Goal: Book appointment/travel/reservation: Book appointment/travel/reservation

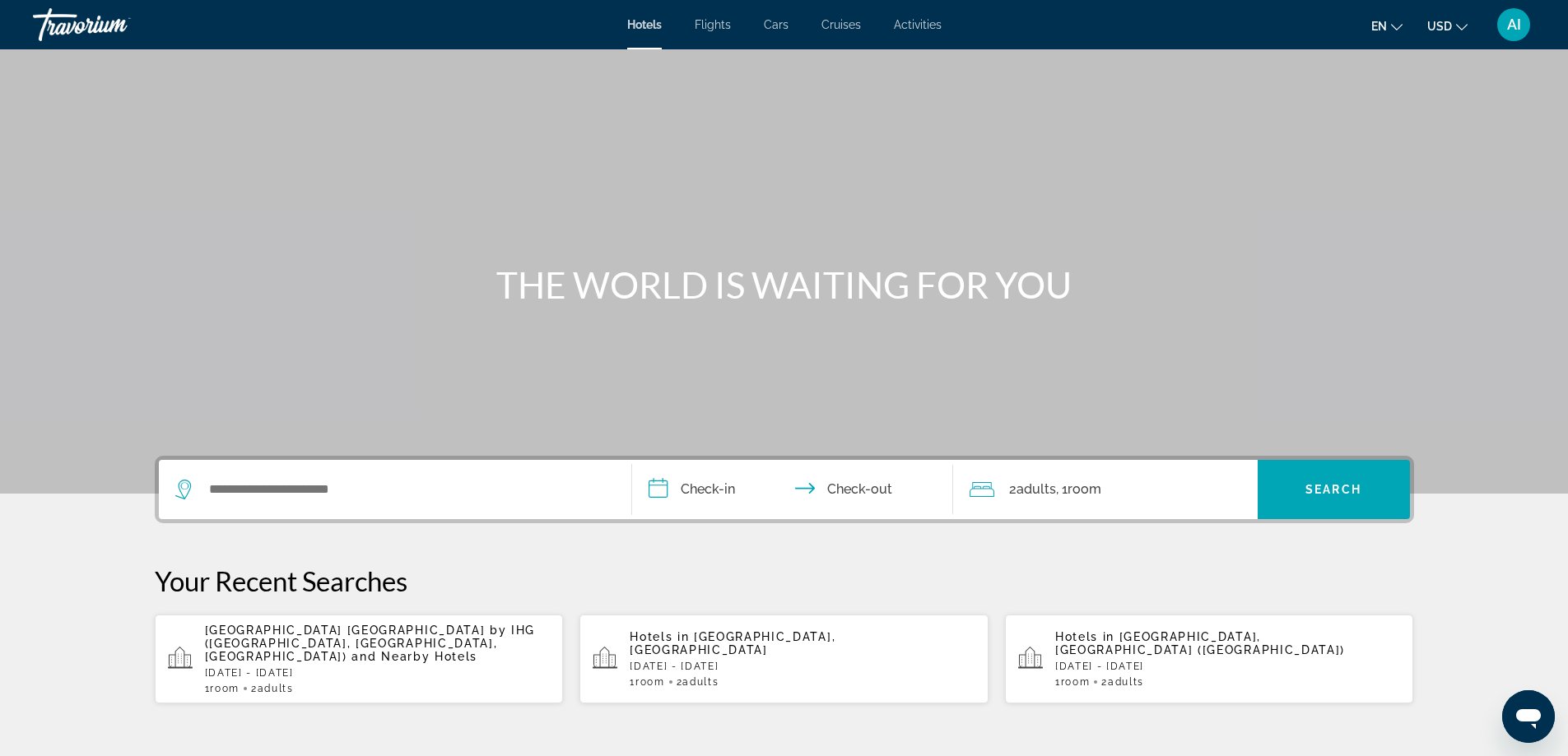
click at [720, 27] on span "Flights" at bounding box center [713, 24] width 37 height 13
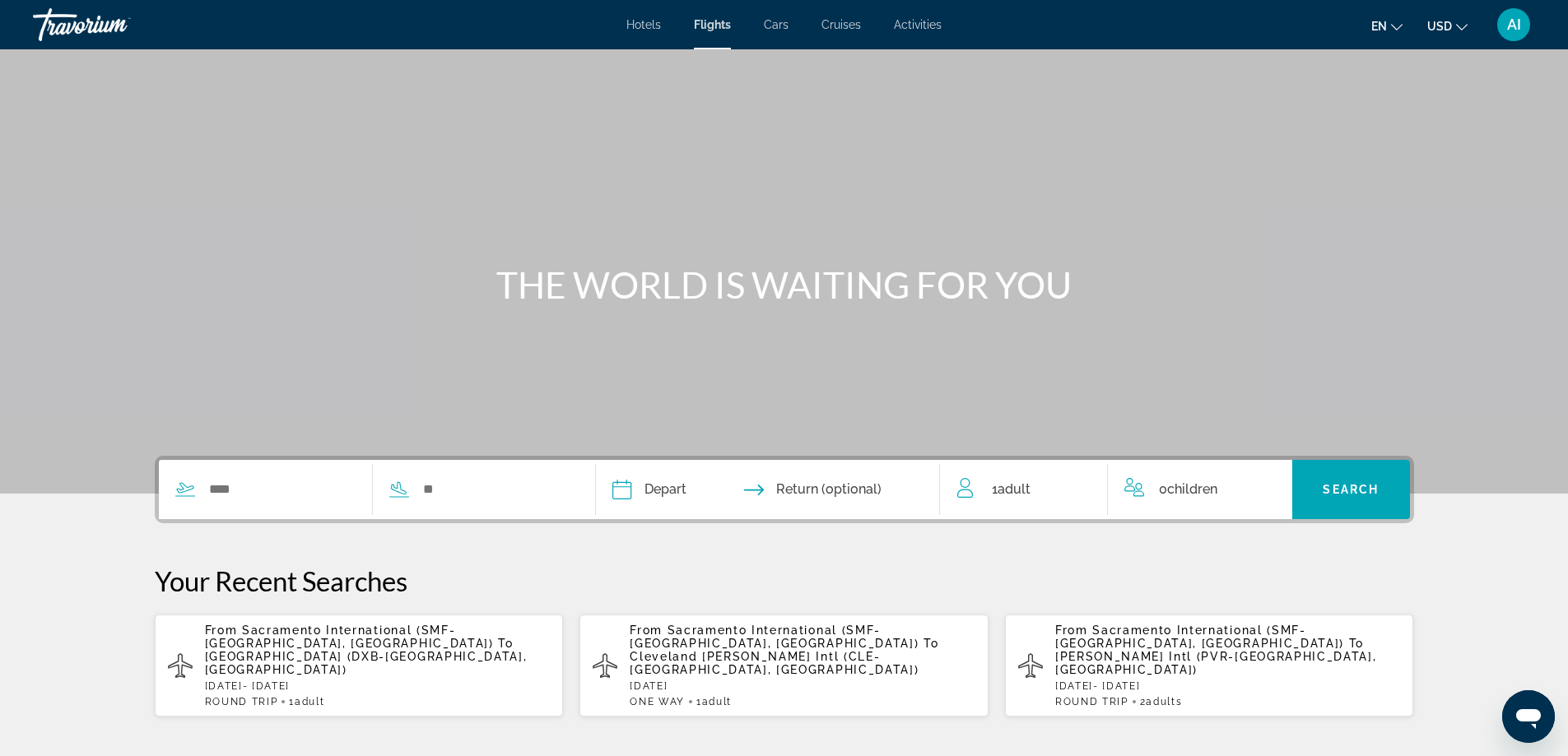
click at [780, 28] on span "Cars" at bounding box center [776, 24] width 25 height 13
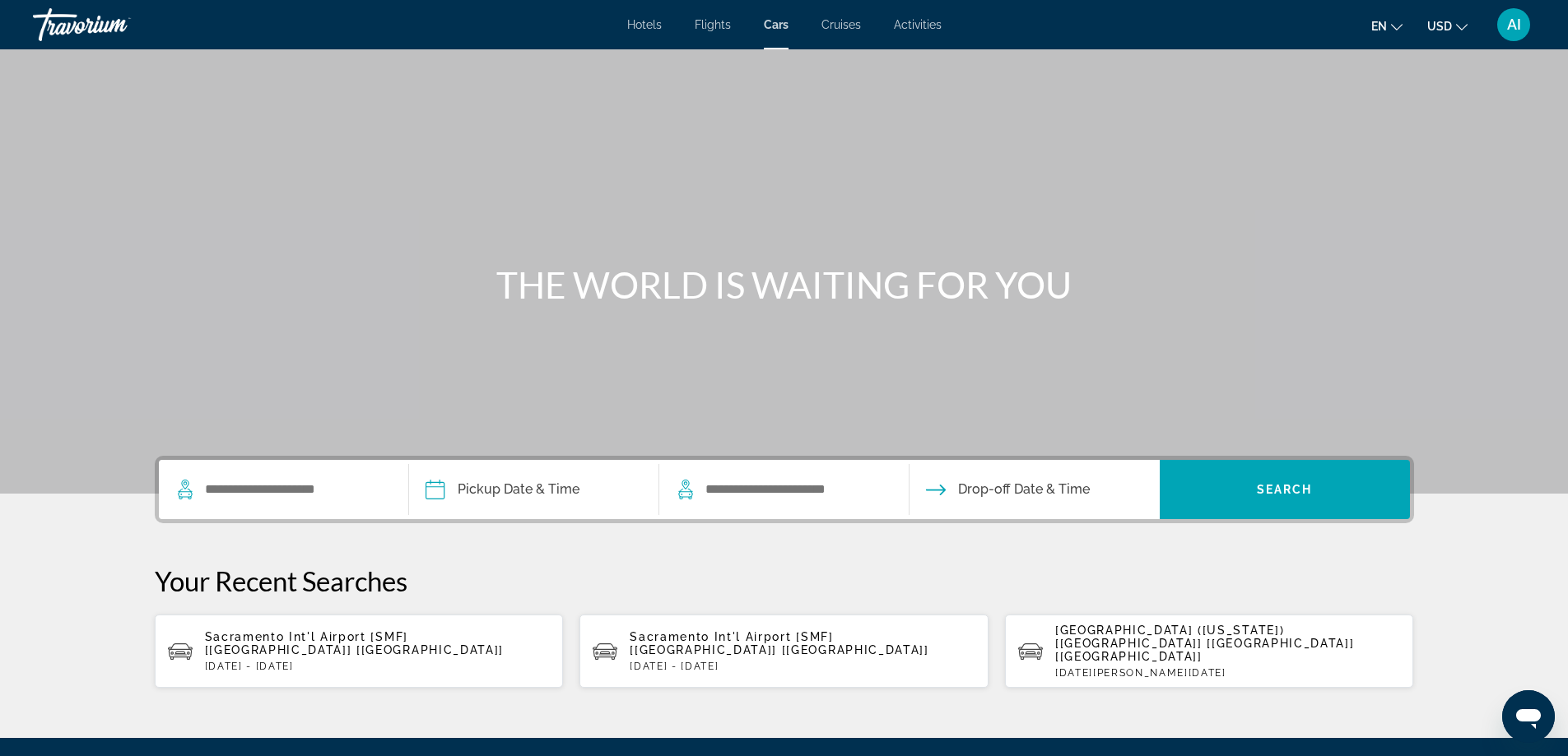
click at [850, 27] on span "Cruises" at bounding box center [841, 24] width 39 height 13
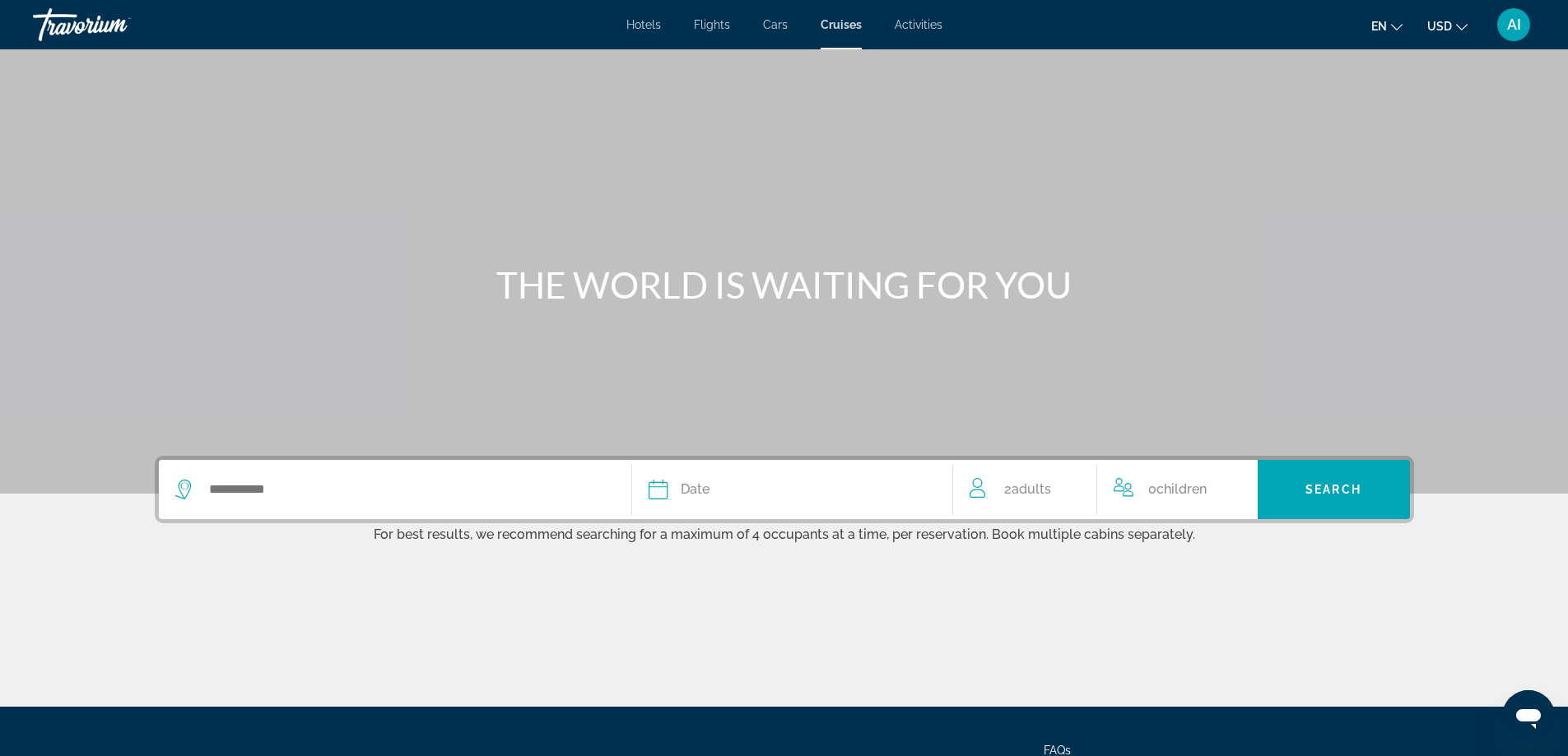
click at [918, 27] on span "Activities" at bounding box center [919, 24] width 48 height 13
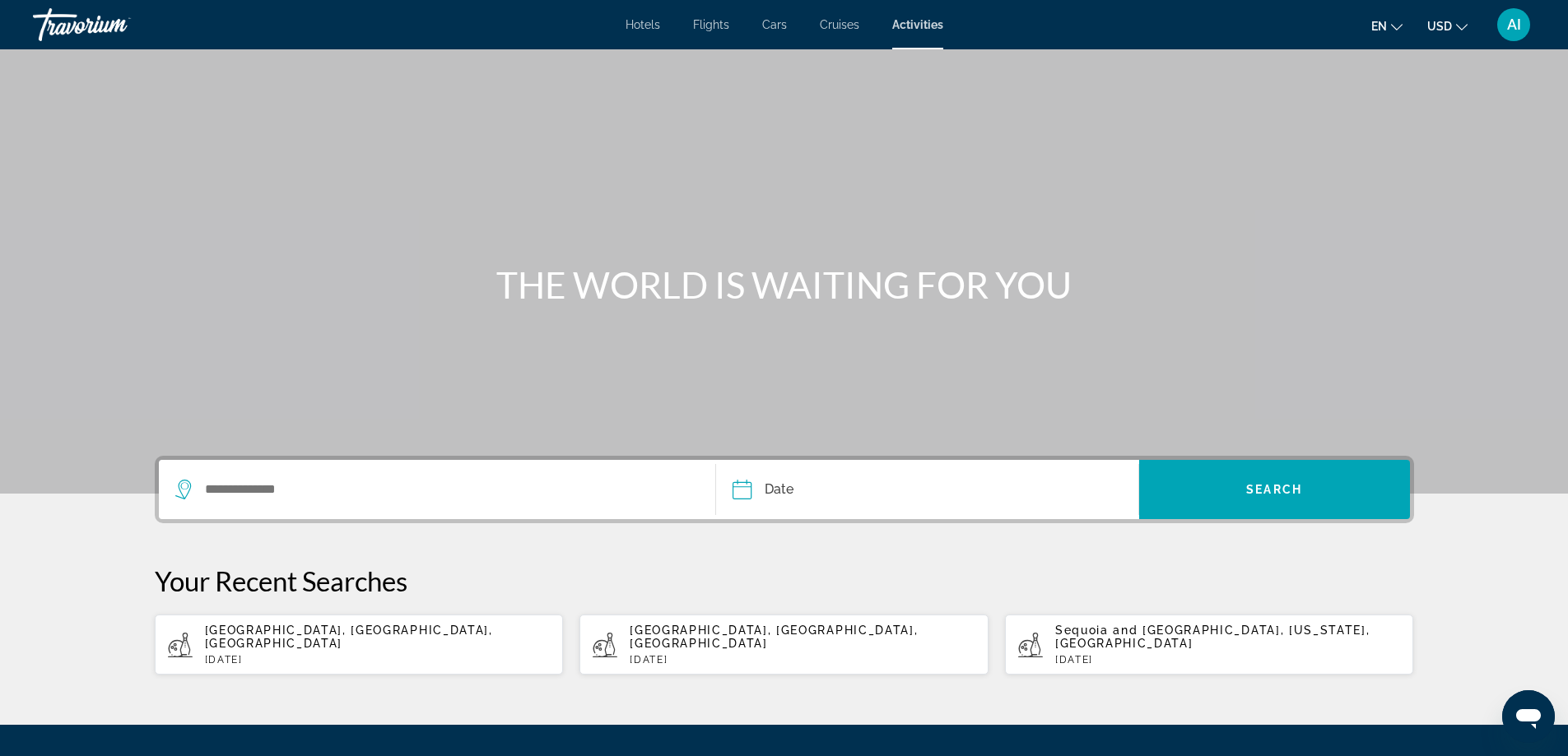
click at [634, 18] on span "Hotels" at bounding box center [642, 24] width 35 height 13
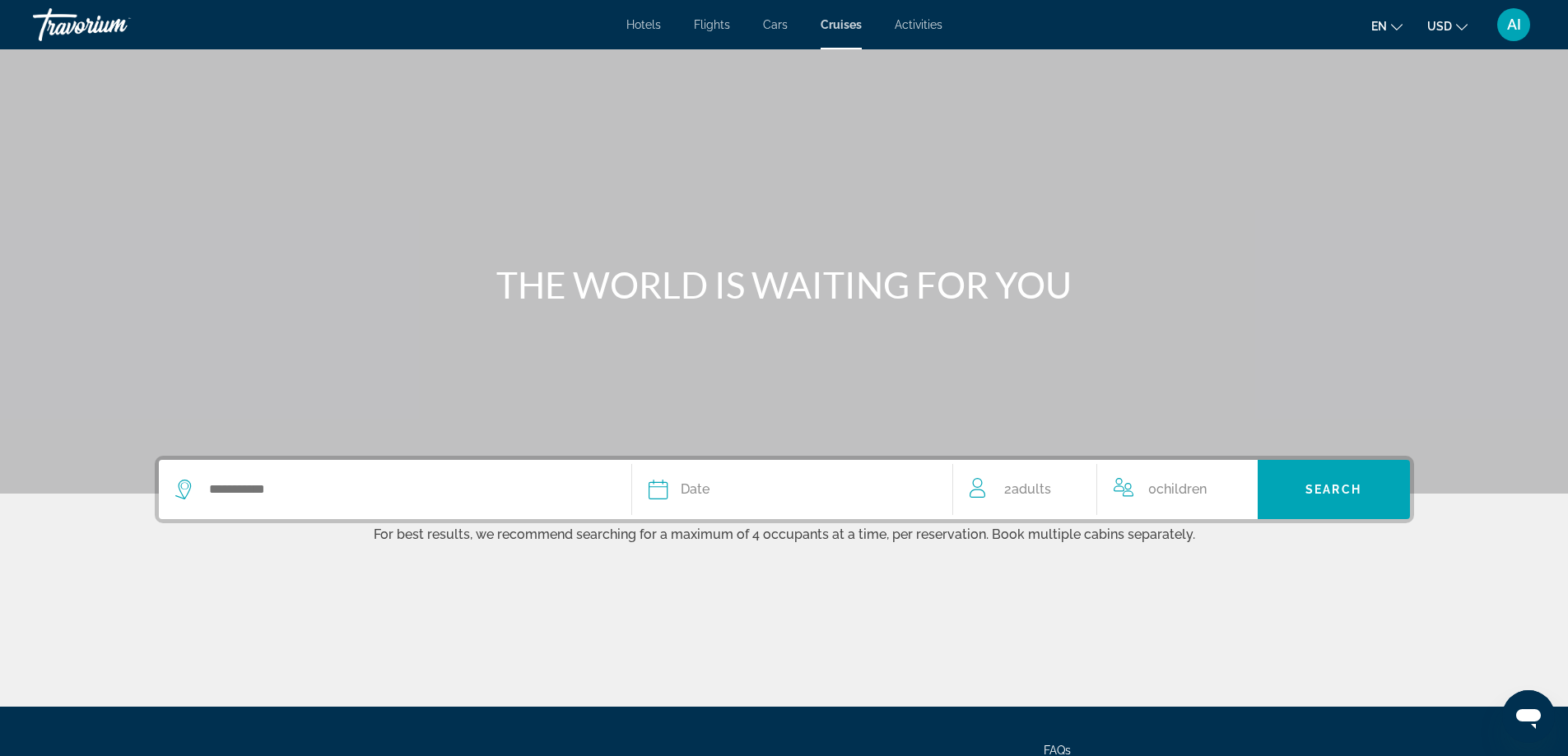
click at [70, 22] on div "Travorium" at bounding box center [115, 25] width 165 height 43
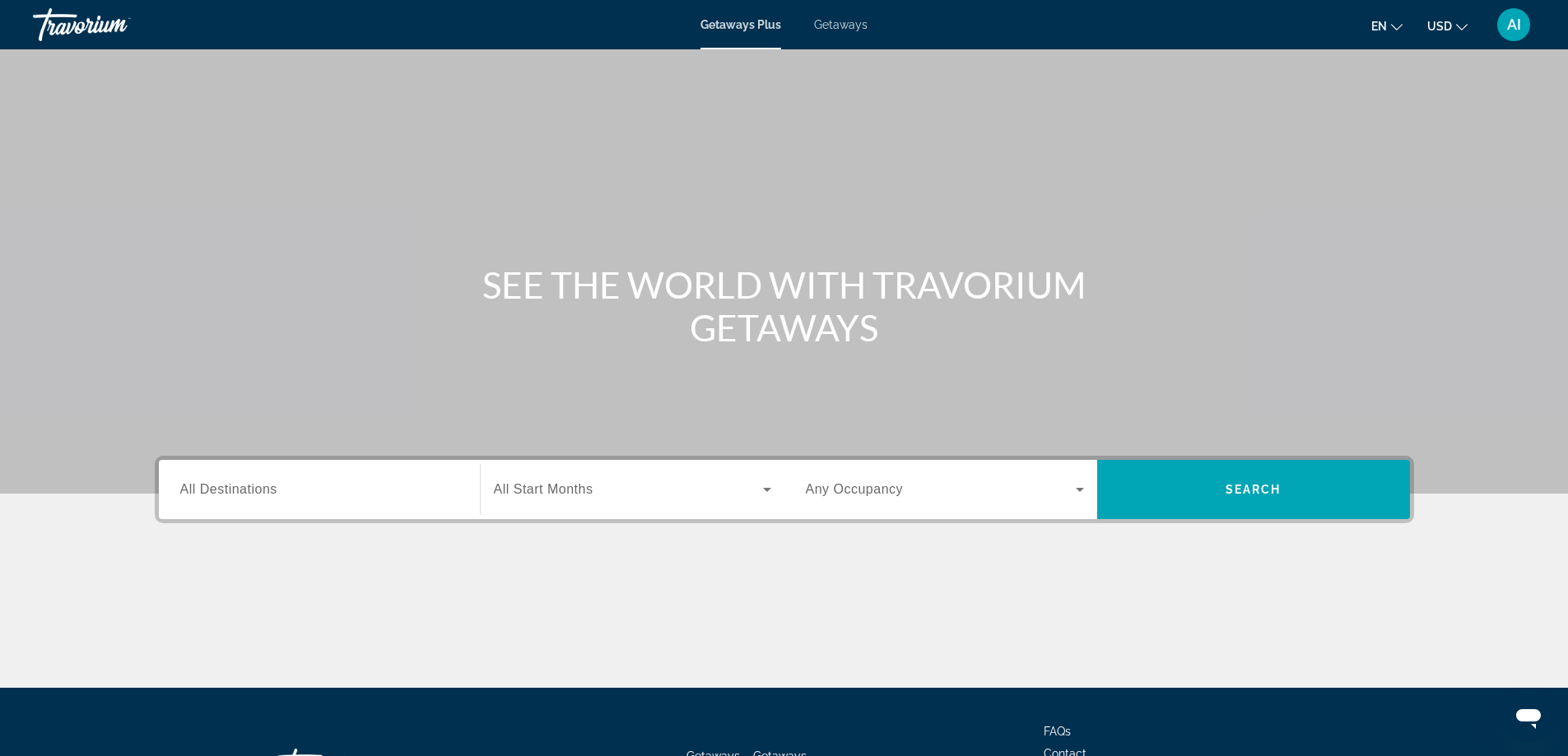
click at [730, 23] on span "Getaways Plus" at bounding box center [740, 24] width 80 height 13
click at [303, 497] on input "Destination All Destinations" at bounding box center [319, 490] width 278 height 20
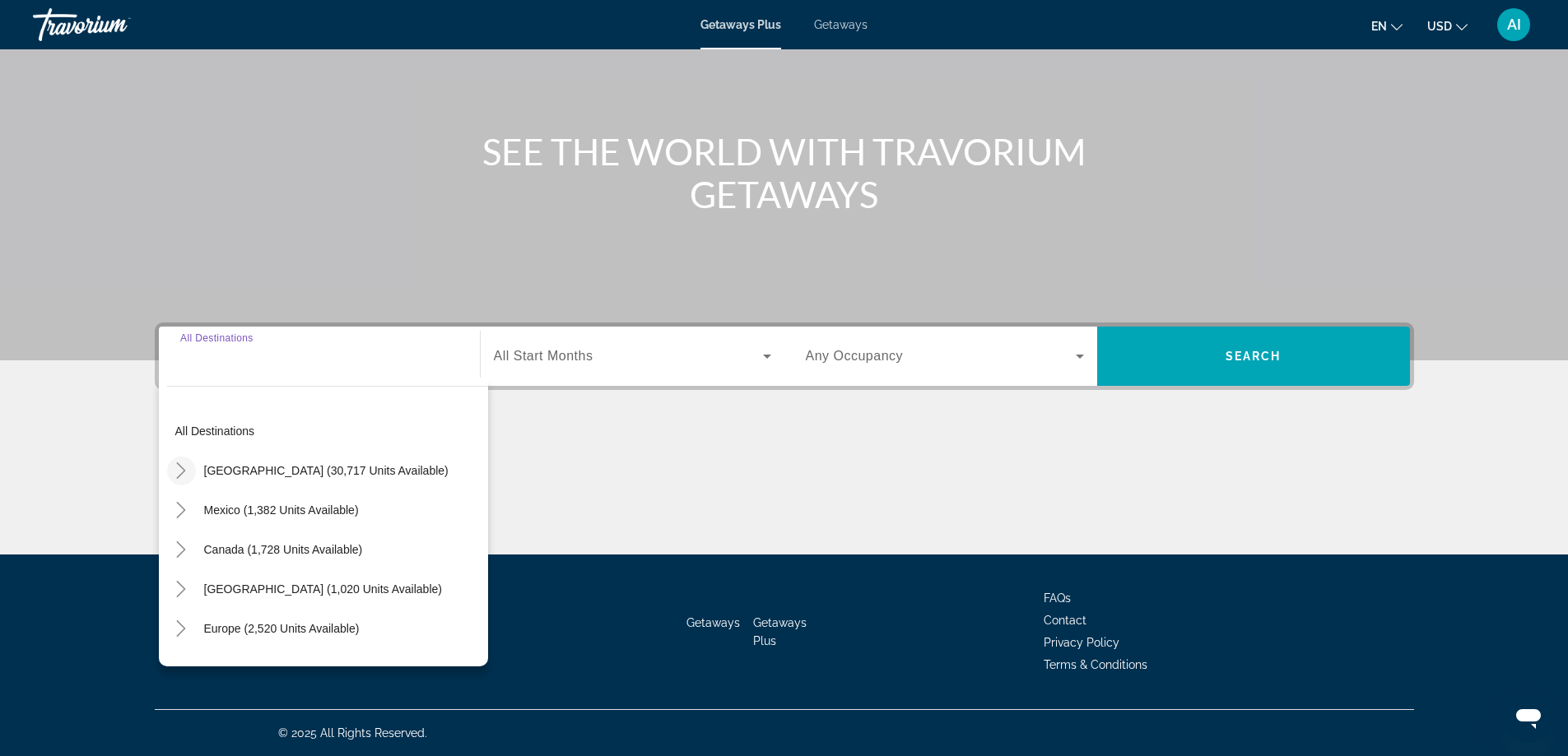
click at [177, 470] on icon "Toggle United States (30,717 units available)" at bounding box center [181, 471] width 16 height 16
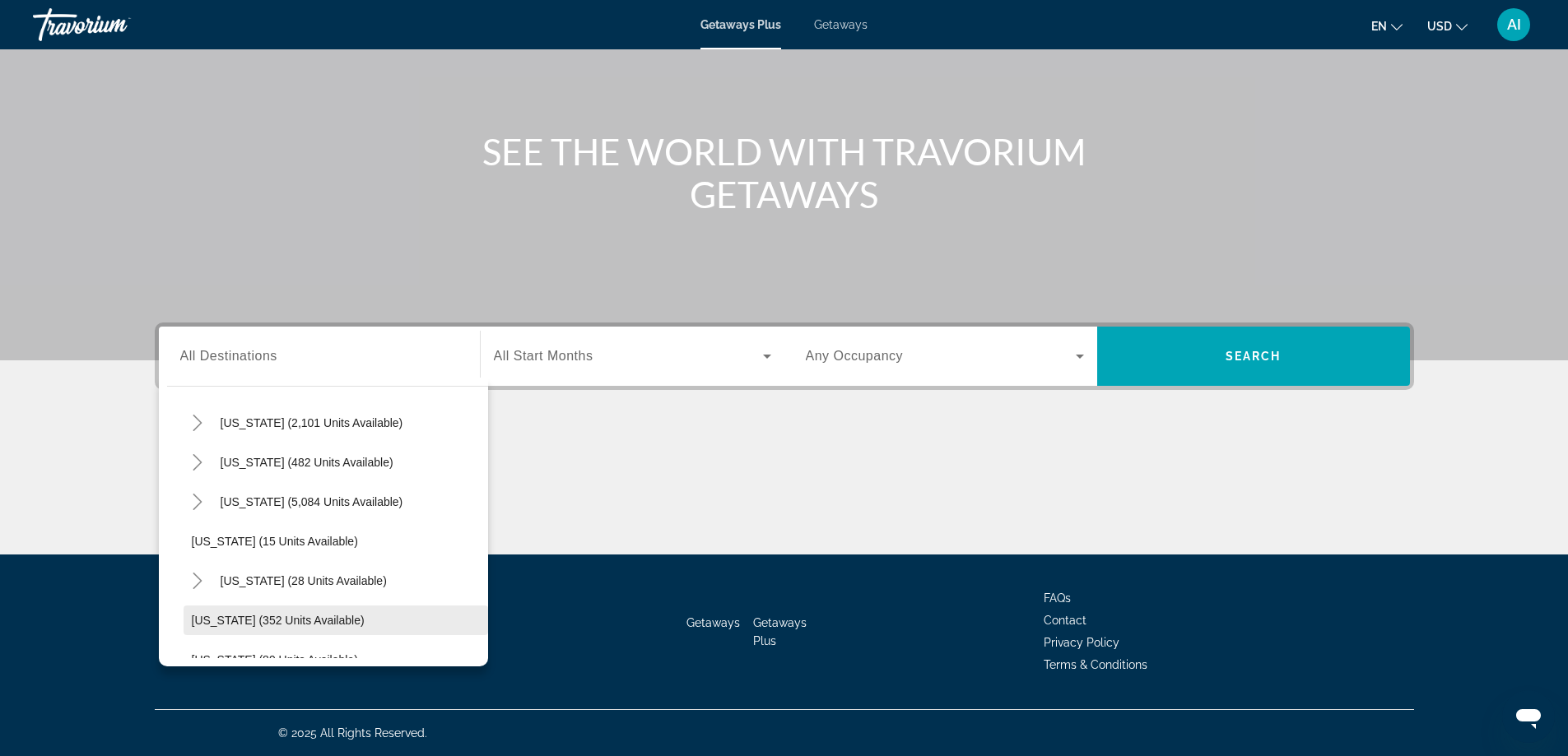
scroll to position [157, 0]
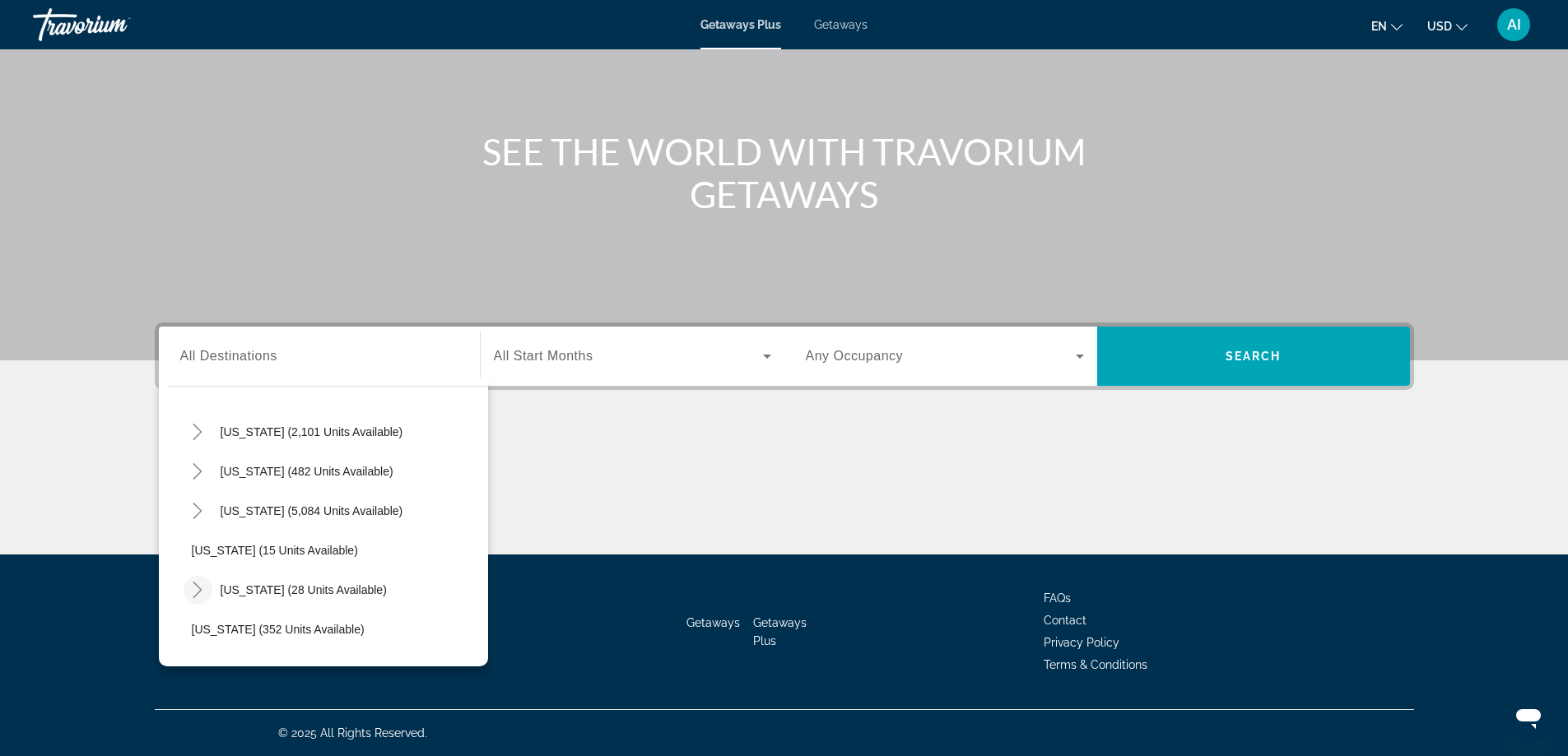
click at [202, 582] on icon "Toggle Hawaii (28 units available)" at bounding box center [197, 590] width 16 height 16
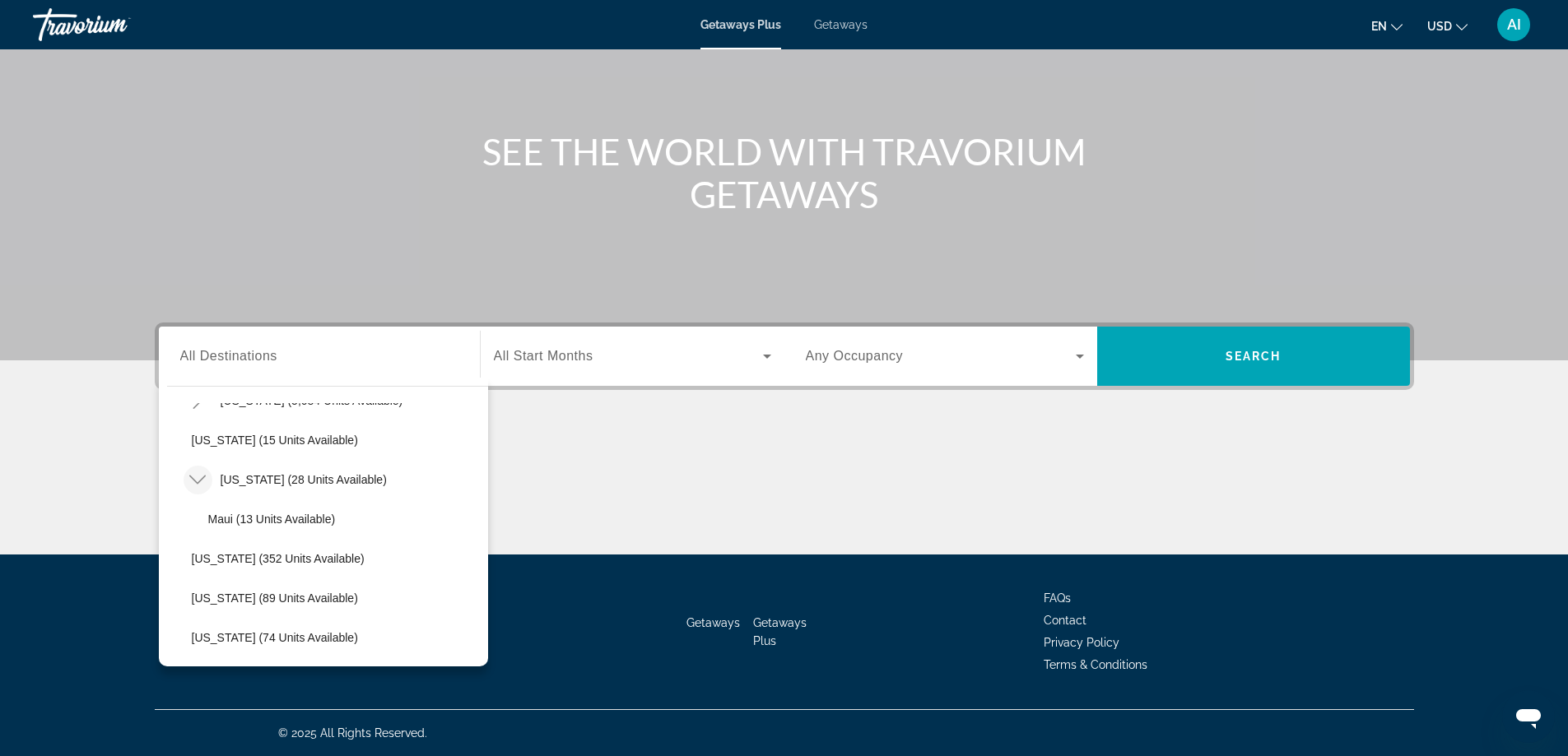
click at [285, 518] on span "Maui (13 units available)" at bounding box center [272, 519] width 128 height 13
type input "**********"
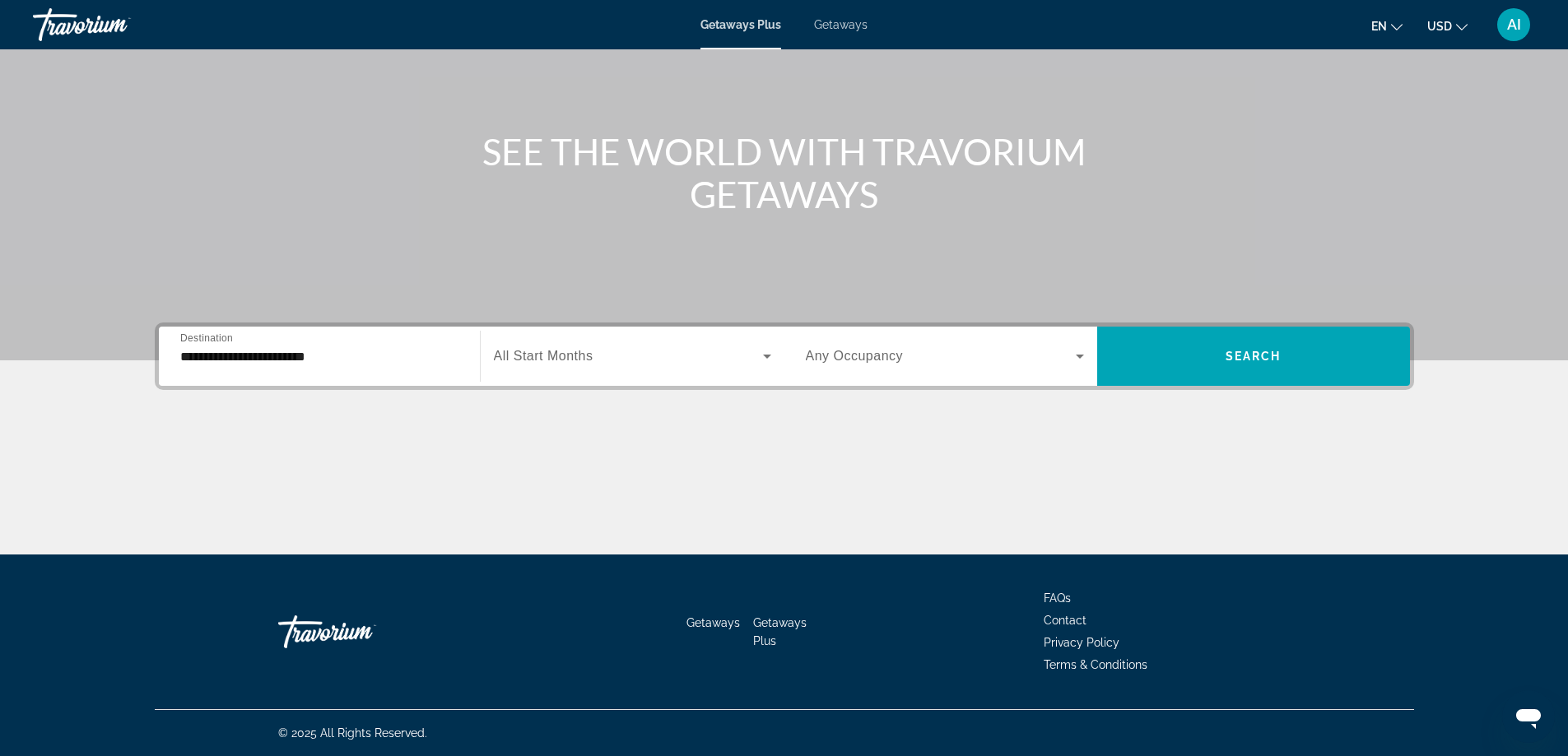
click at [560, 350] on span "All Start Months" at bounding box center [544, 356] width 100 height 14
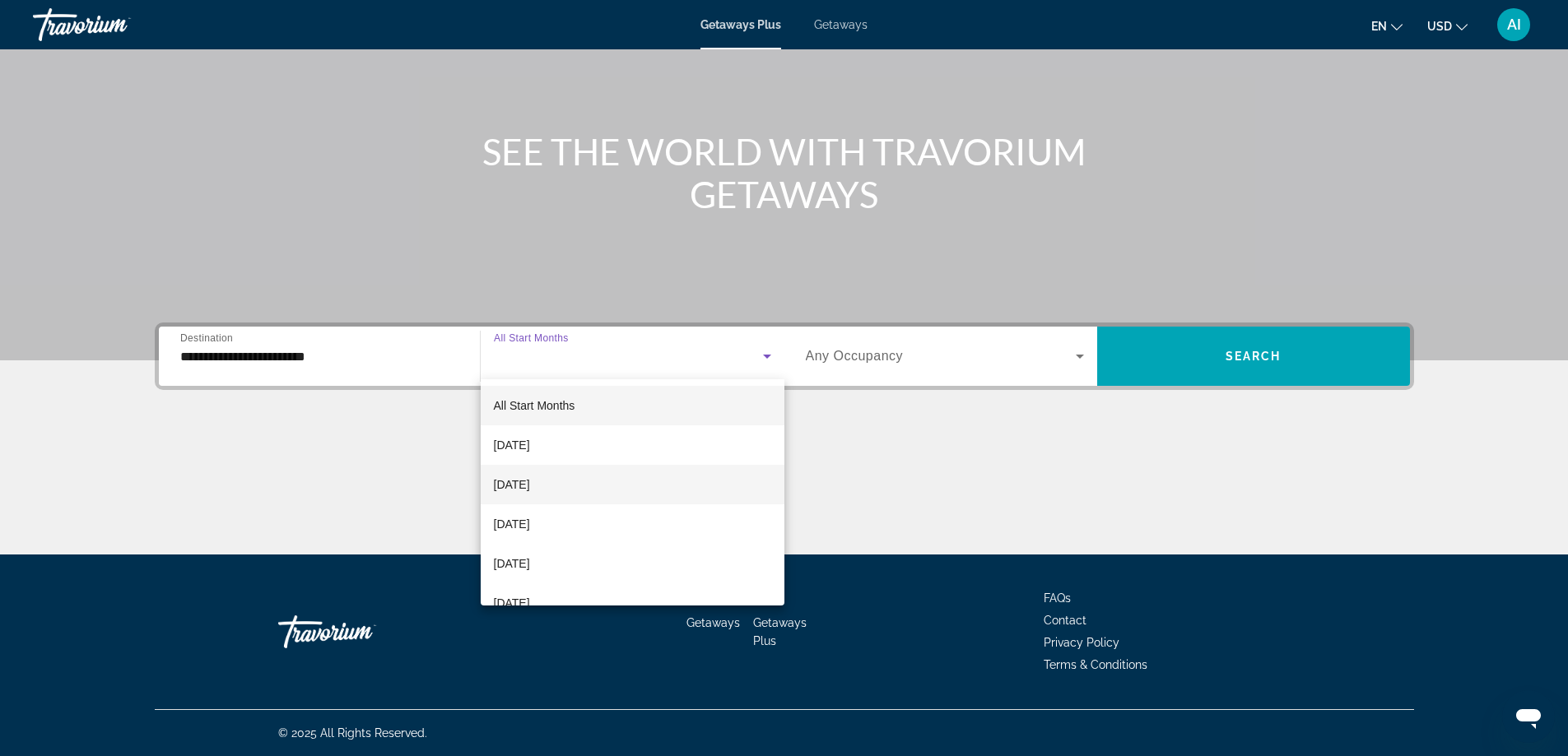
drag, startPoint x: 538, startPoint y: 497, endPoint x: 556, endPoint y: 485, distance: 21.6
click at [539, 496] on mat-option "[DATE]" at bounding box center [632, 484] width 304 height 39
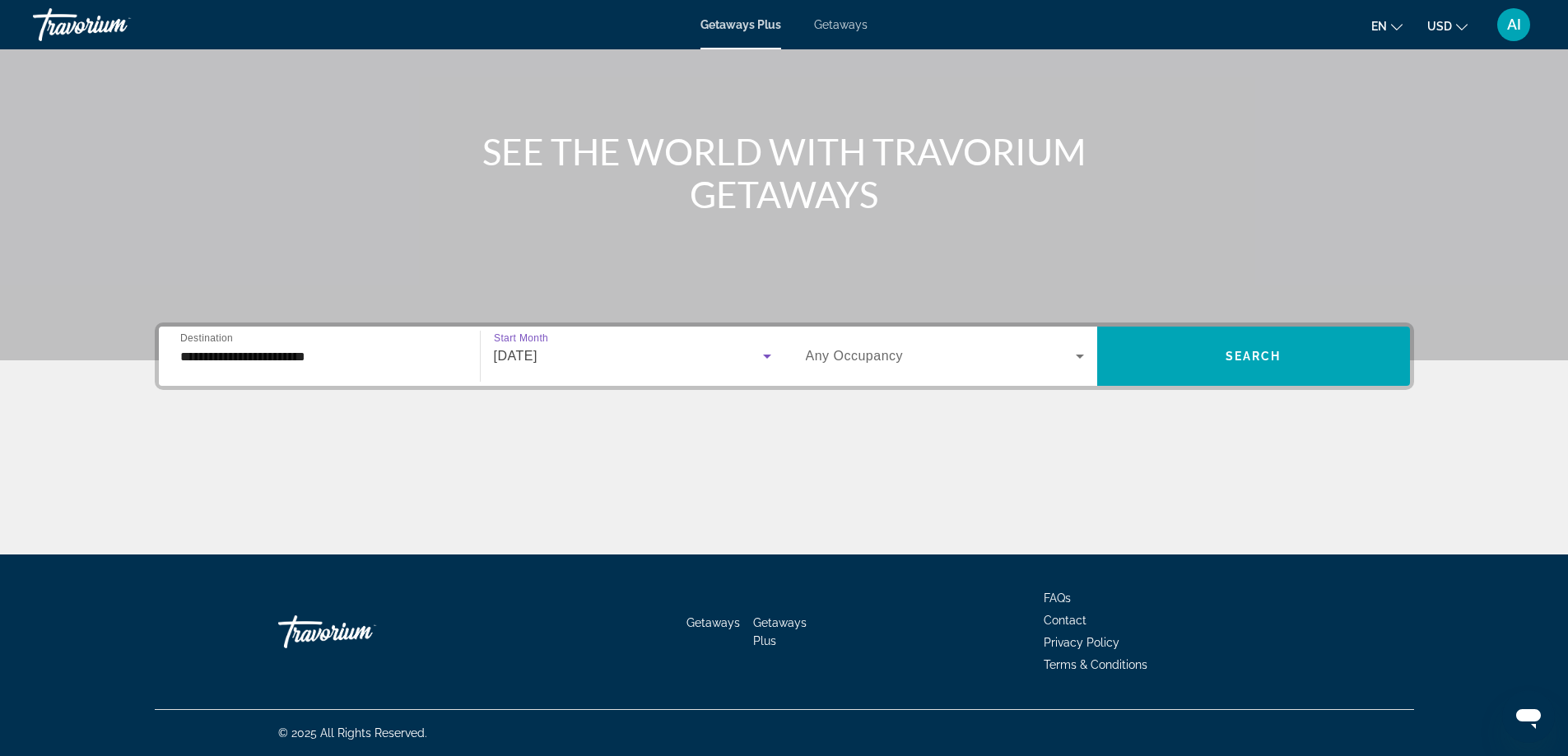
click at [947, 355] on span "Search widget" at bounding box center [941, 357] width 270 height 20
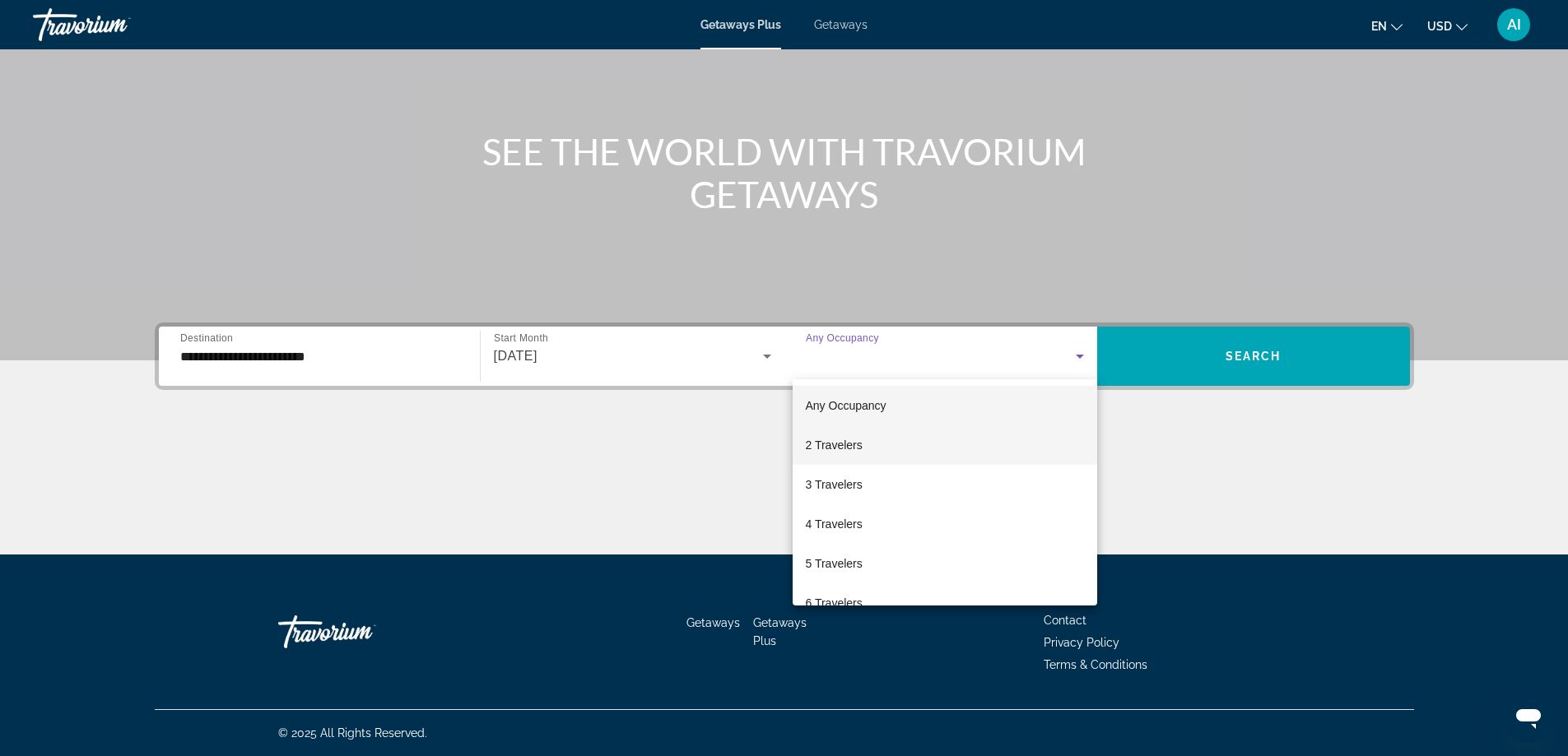
drag, startPoint x: 811, startPoint y: 445, endPoint x: 967, endPoint y: 422, distance: 157.7
click at [813, 445] on span "2 Travelers" at bounding box center [835, 445] width 57 height 20
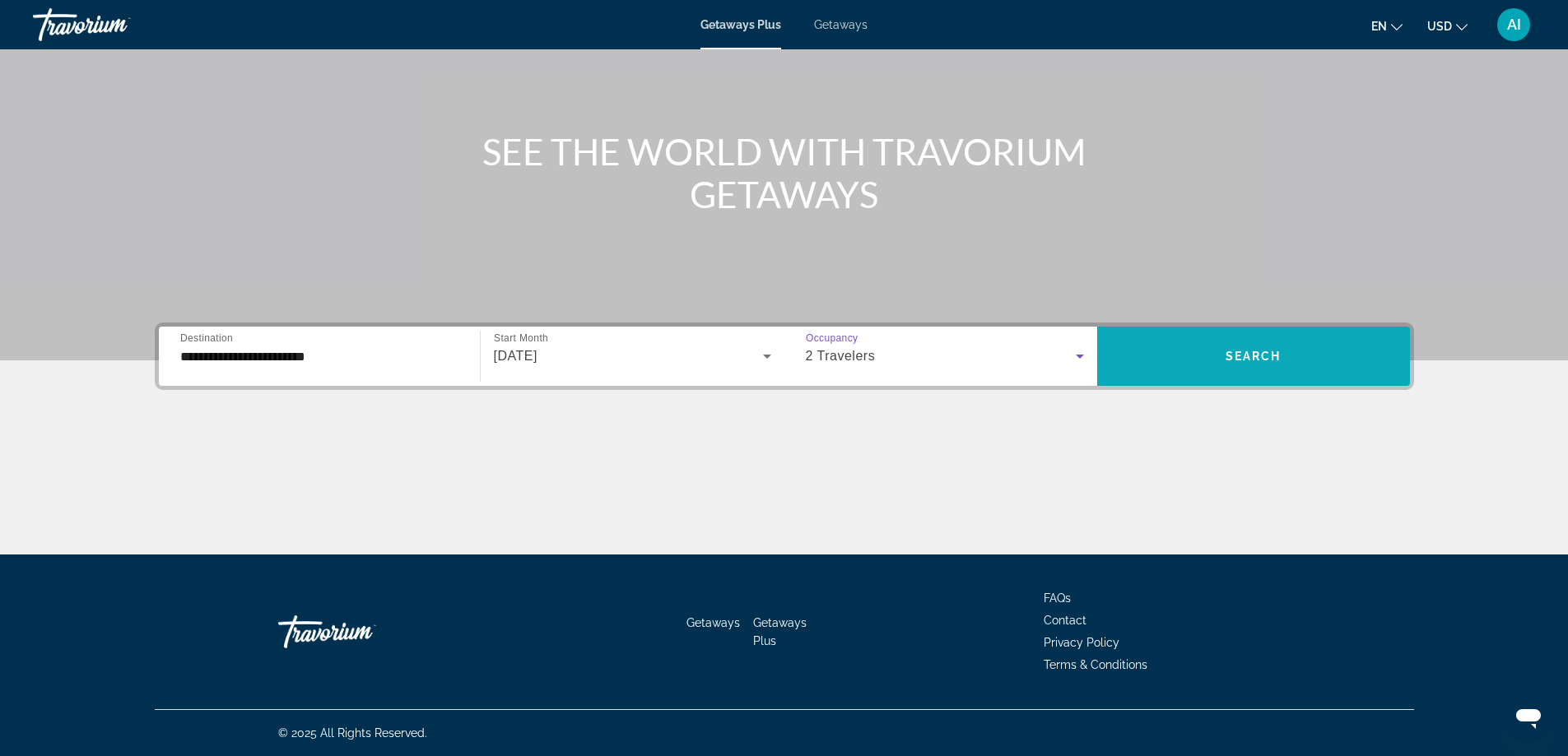
click at [1255, 357] on span "Search" at bounding box center [1253, 356] width 56 height 13
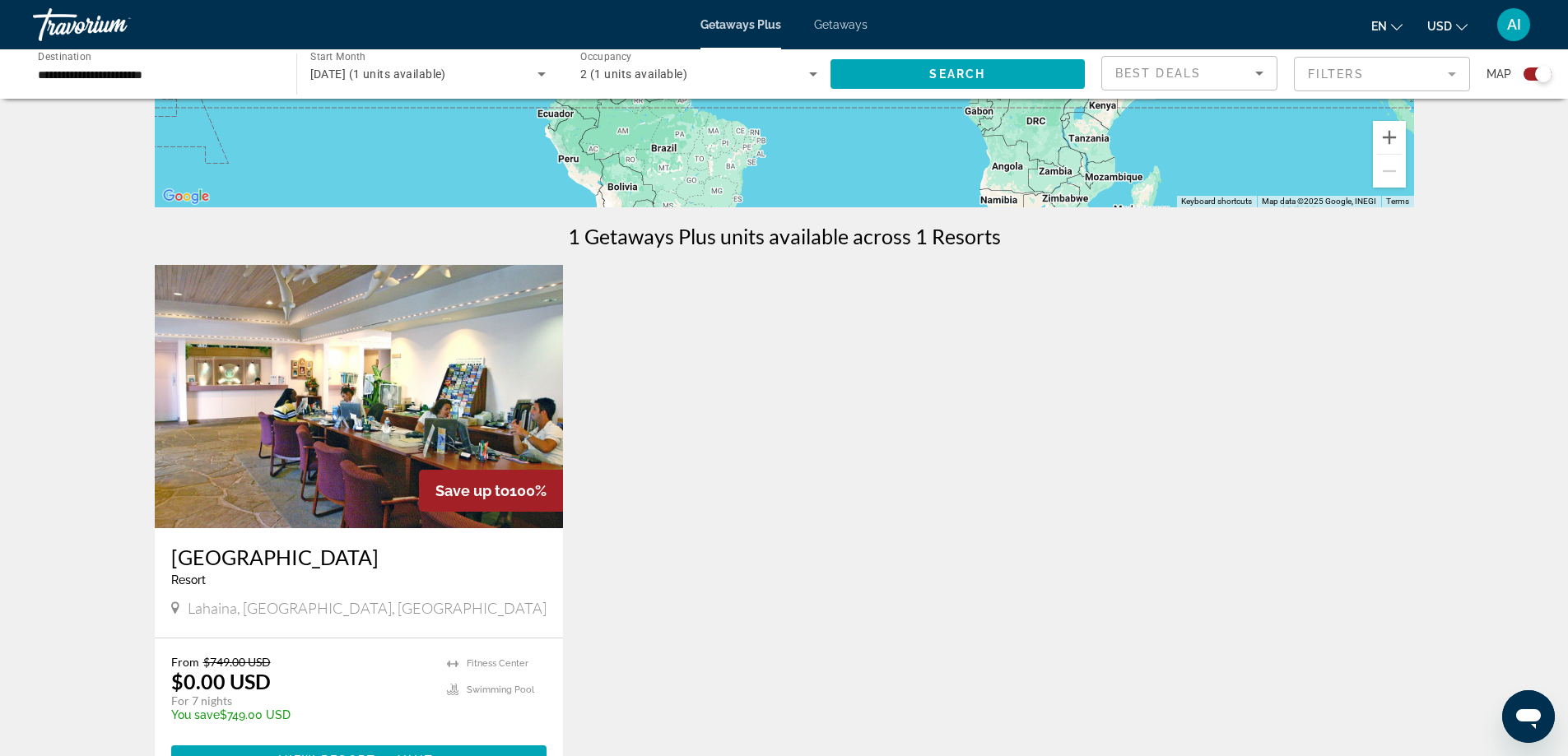
scroll to position [439, 0]
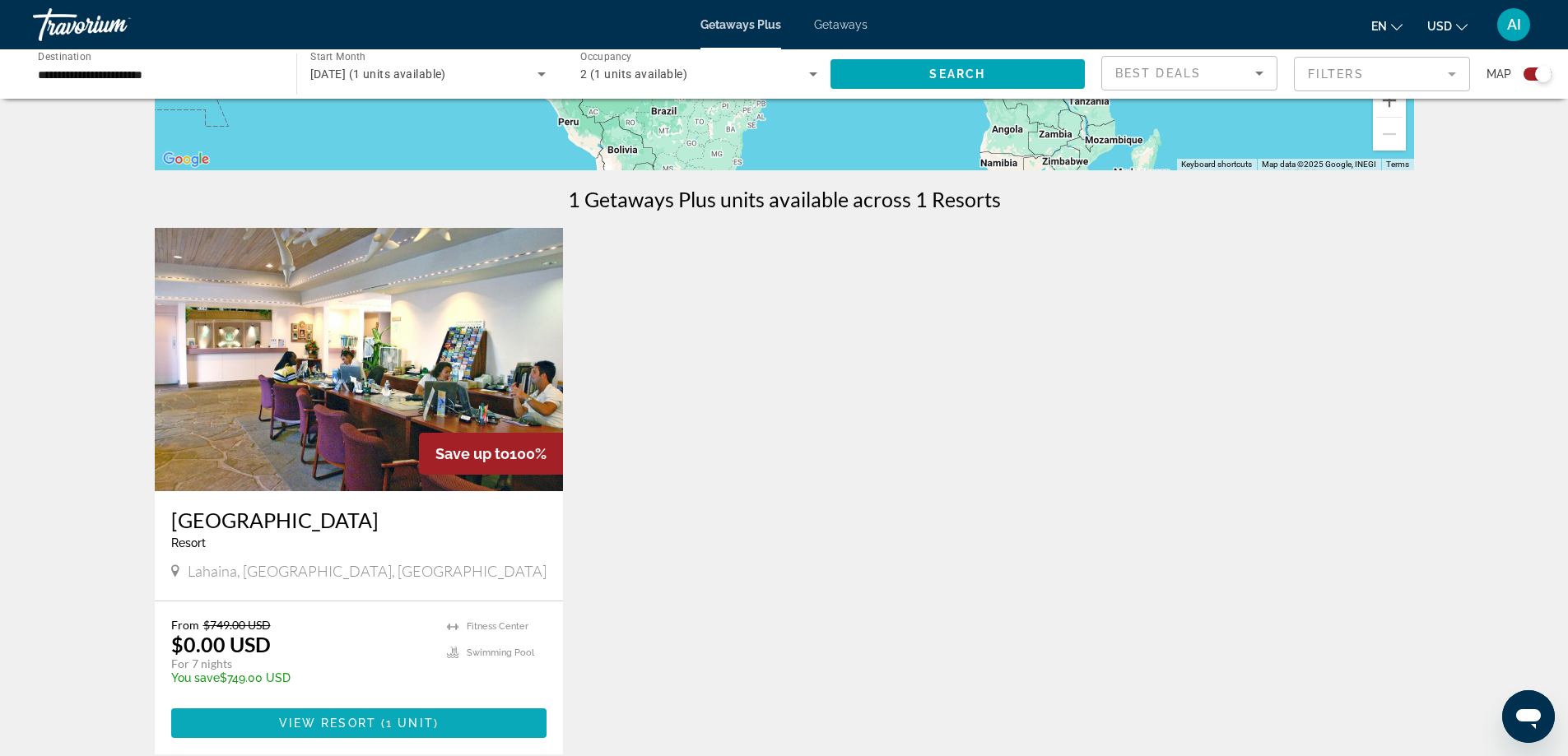
click at [351, 719] on span "View Resort" at bounding box center [327, 723] width 97 height 13
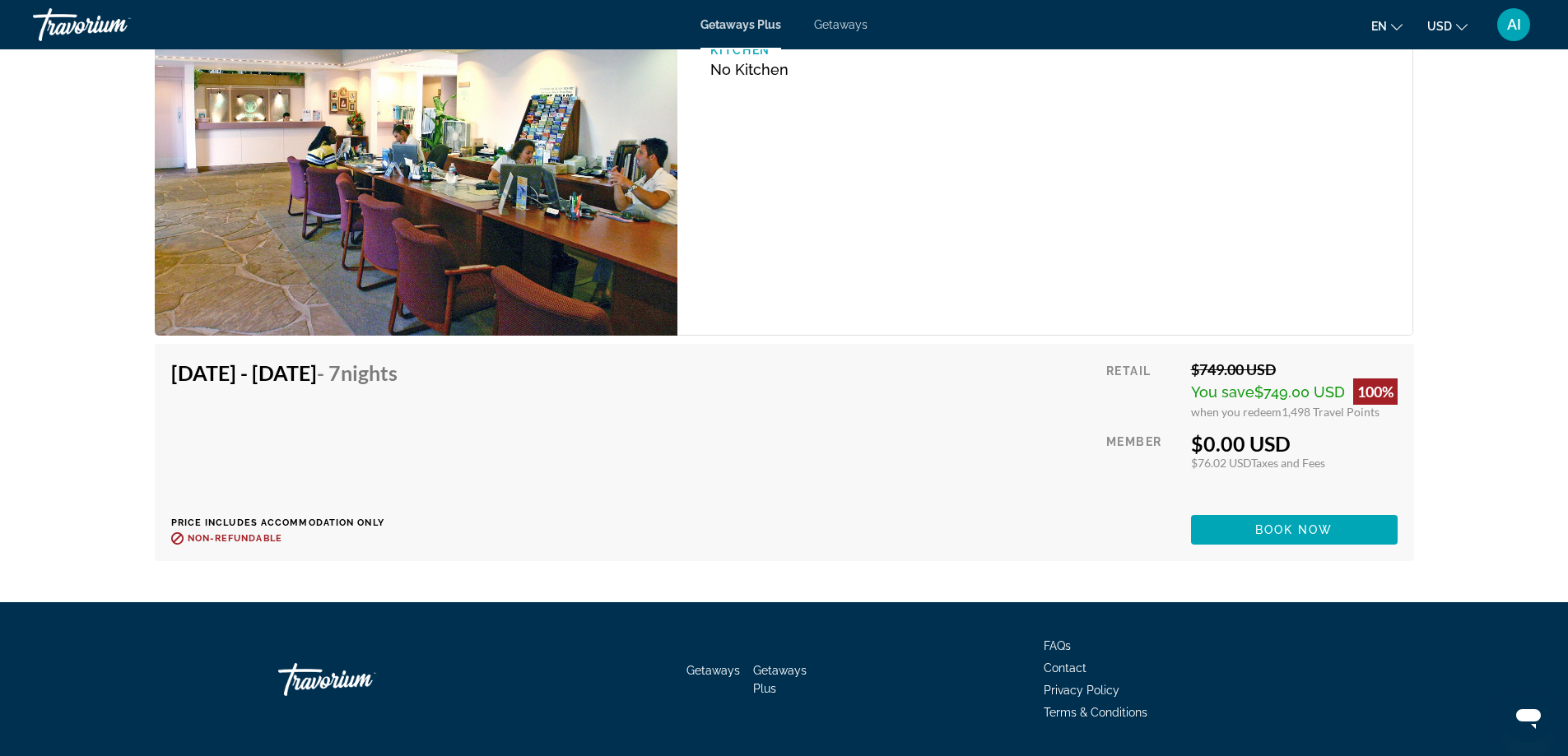
scroll to position [2962, 0]
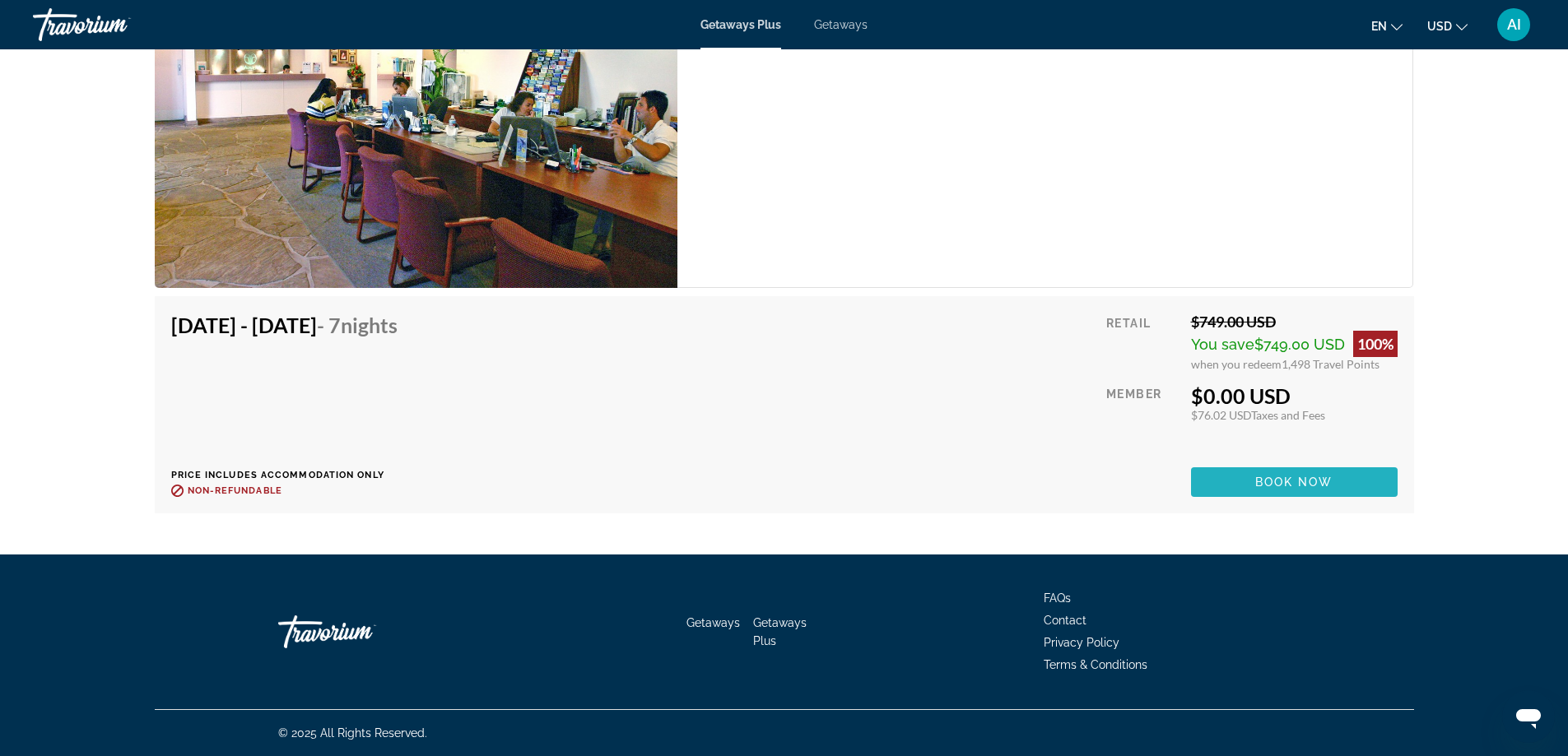
click at [1372, 489] on span "Main content" at bounding box center [1294, 482] width 207 height 39
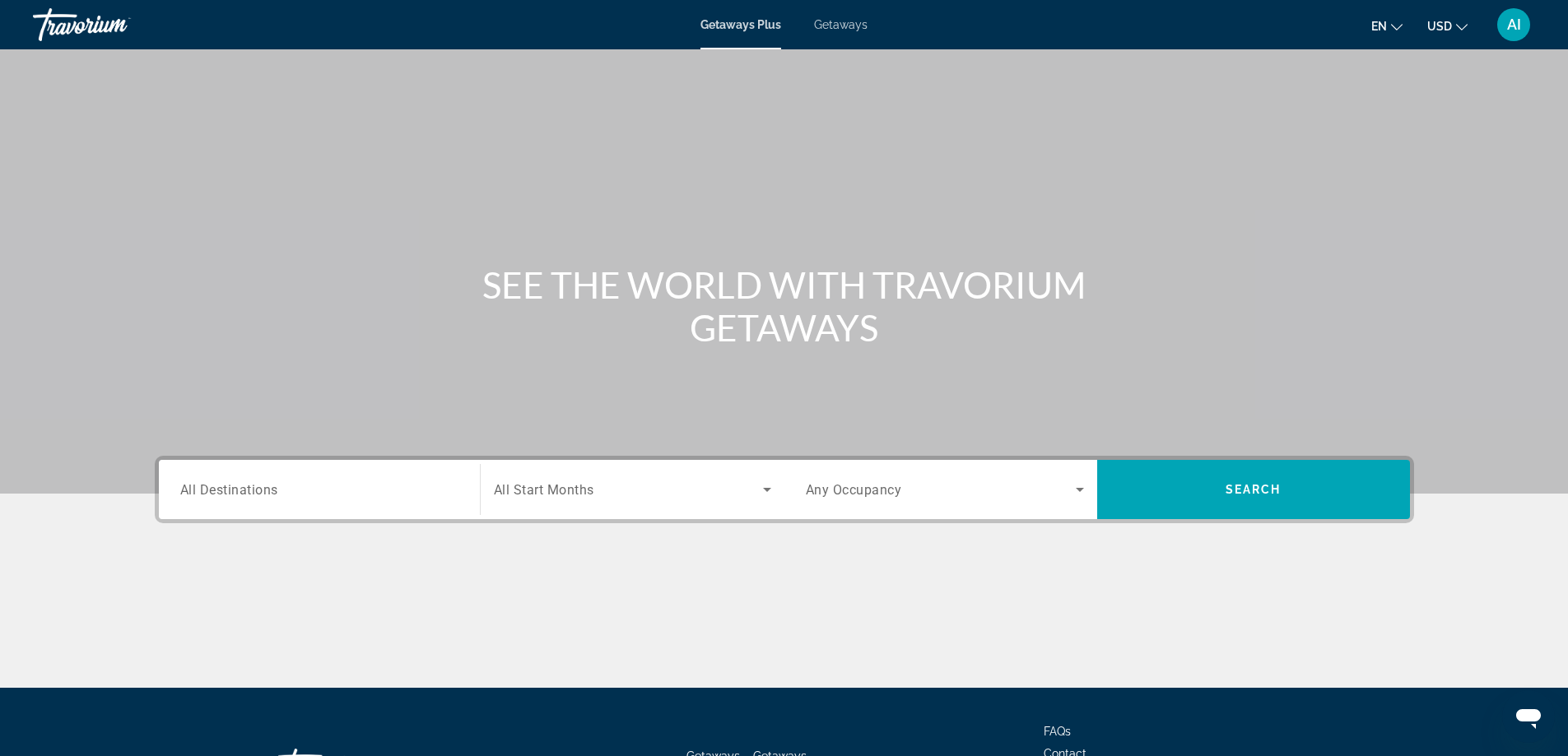
click at [849, 24] on span "Getaways" at bounding box center [841, 24] width 54 height 13
click at [302, 497] on input "Destination All Destinations" at bounding box center [319, 490] width 278 height 20
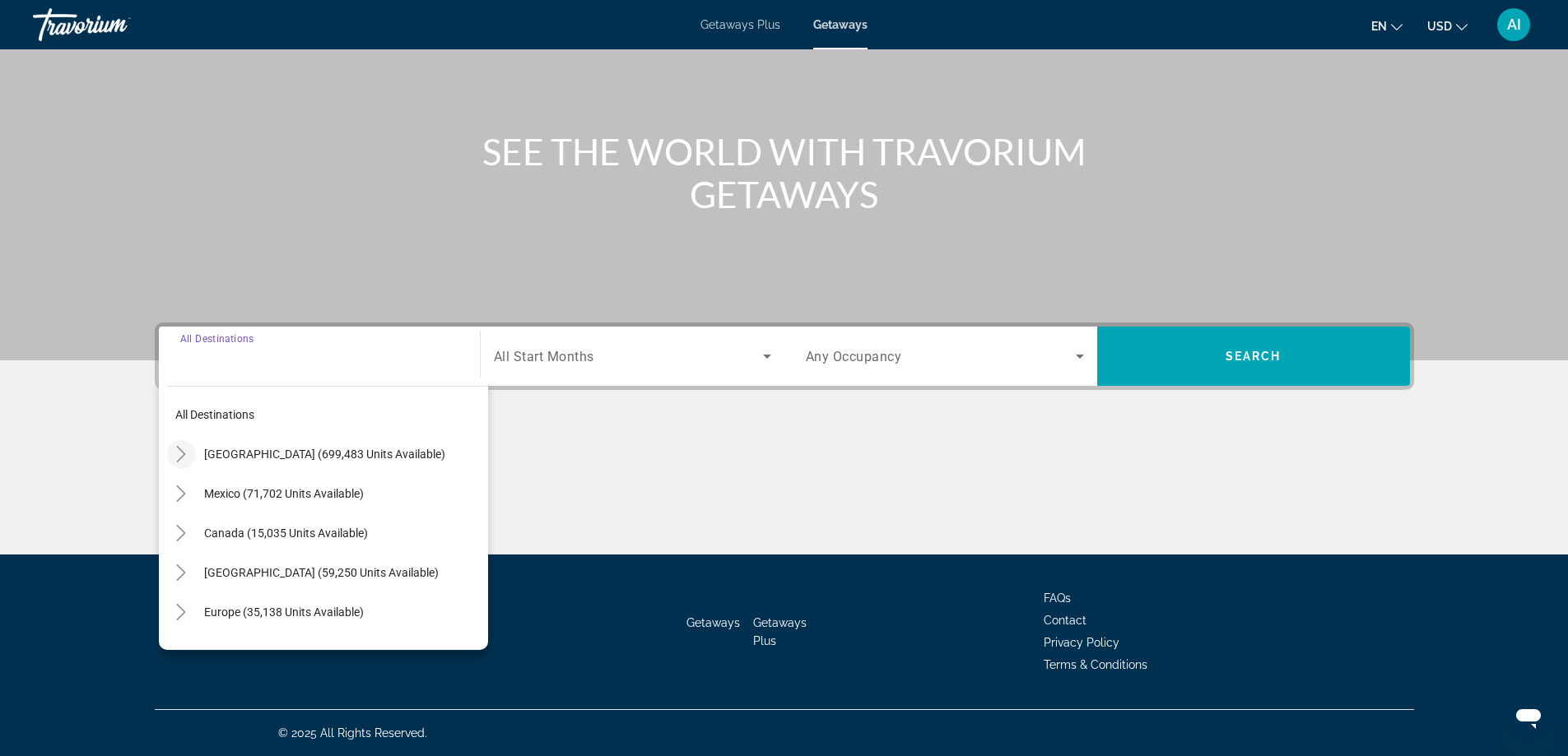
click at [183, 450] on icon "Toggle United States (699,483 units available)" at bounding box center [181, 454] width 16 height 16
click at [177, 453] on icon "Toggle United States (699,483 units available)" at bounding box center [181, 454] width 16 height 16
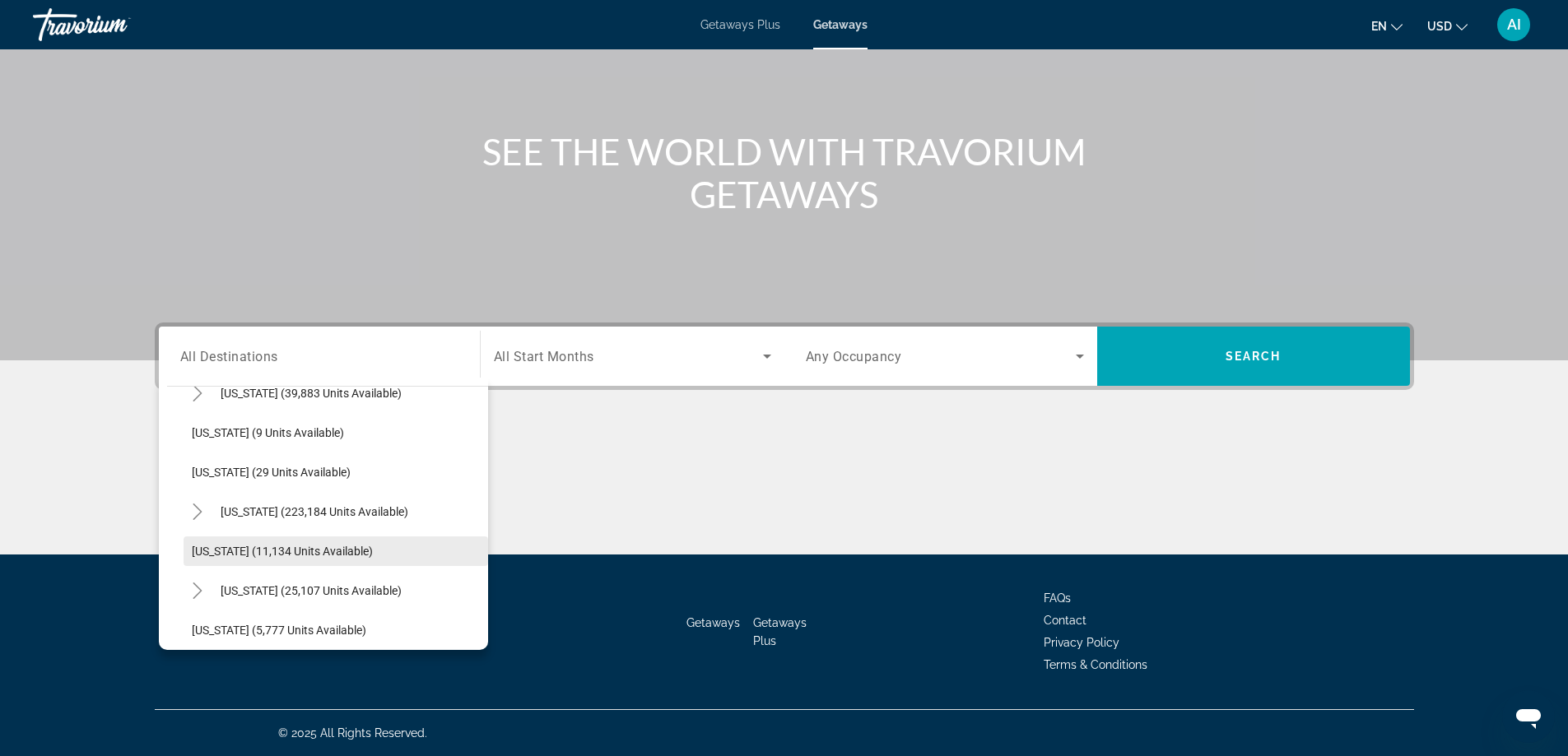
scroll to position [219, 0]
click at [194, 587] on icon "Toggle Hawaii (25,107 units available)" at bounding box center [197, 590] width 16 height 16
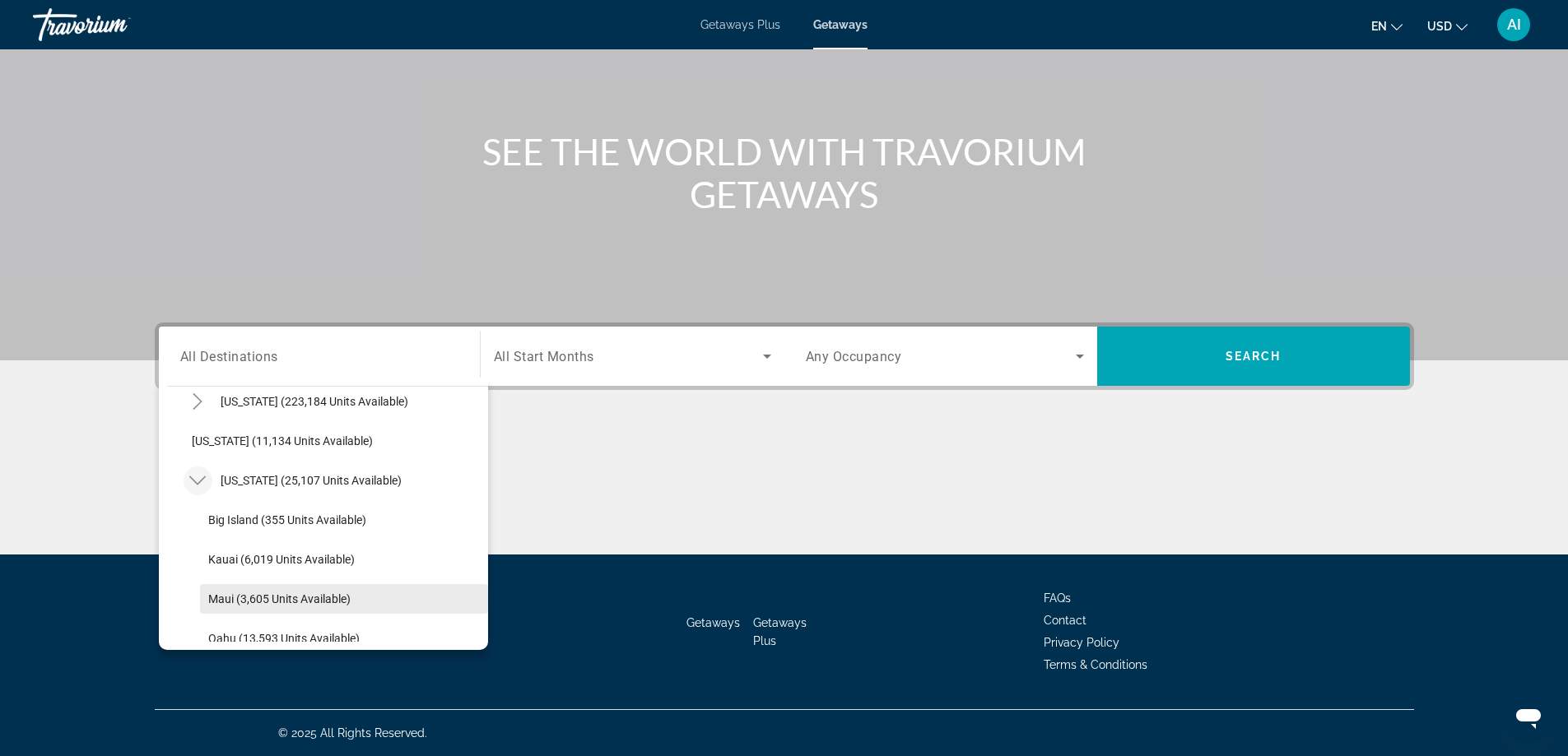
click at [281, 603] on span "Maui (3,605 units available)" at bounding box center [280, 599] width 143 height 13
type input "**********"
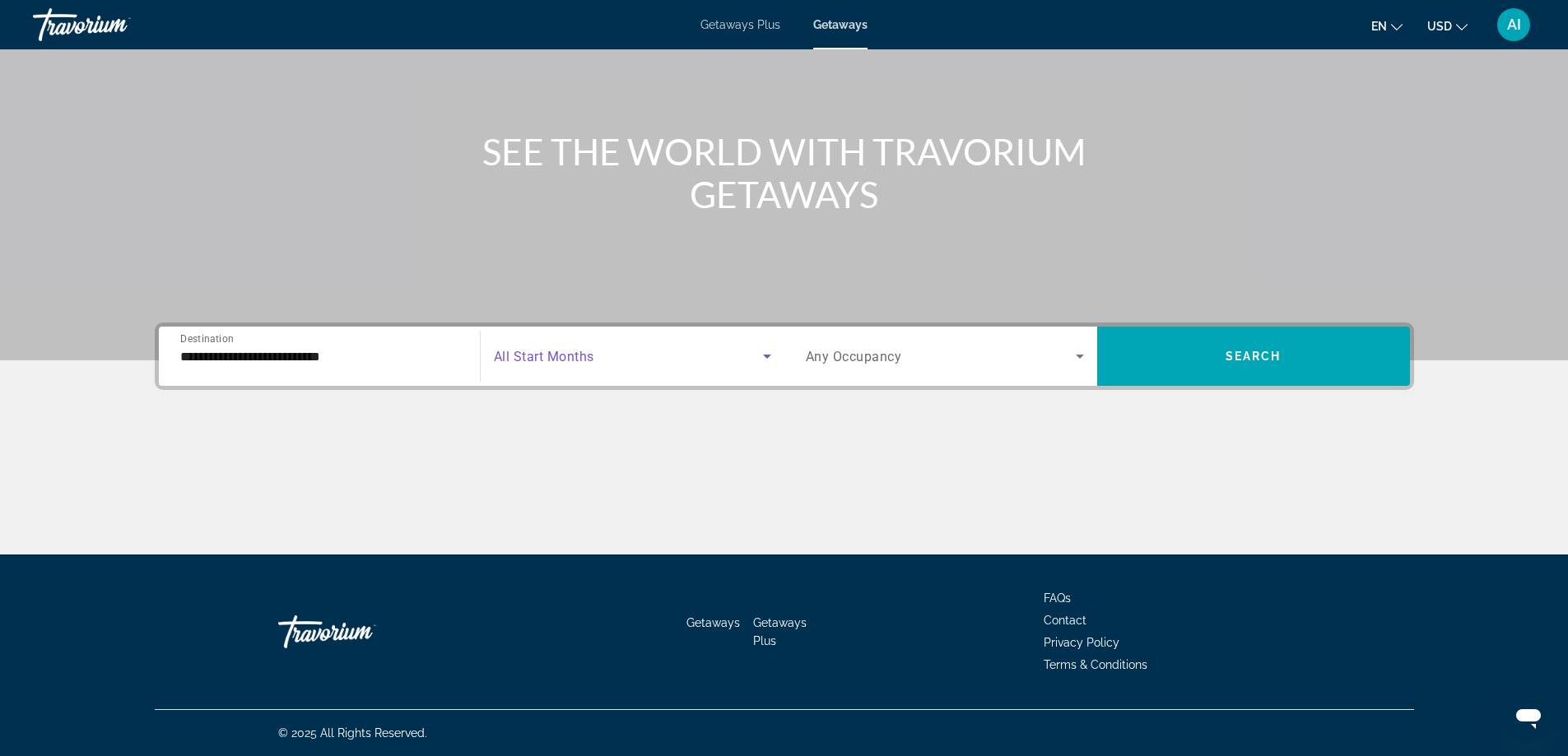
click at [664, 360] on span "Search widget" at bounding box center [629, 357] width 269 height 20
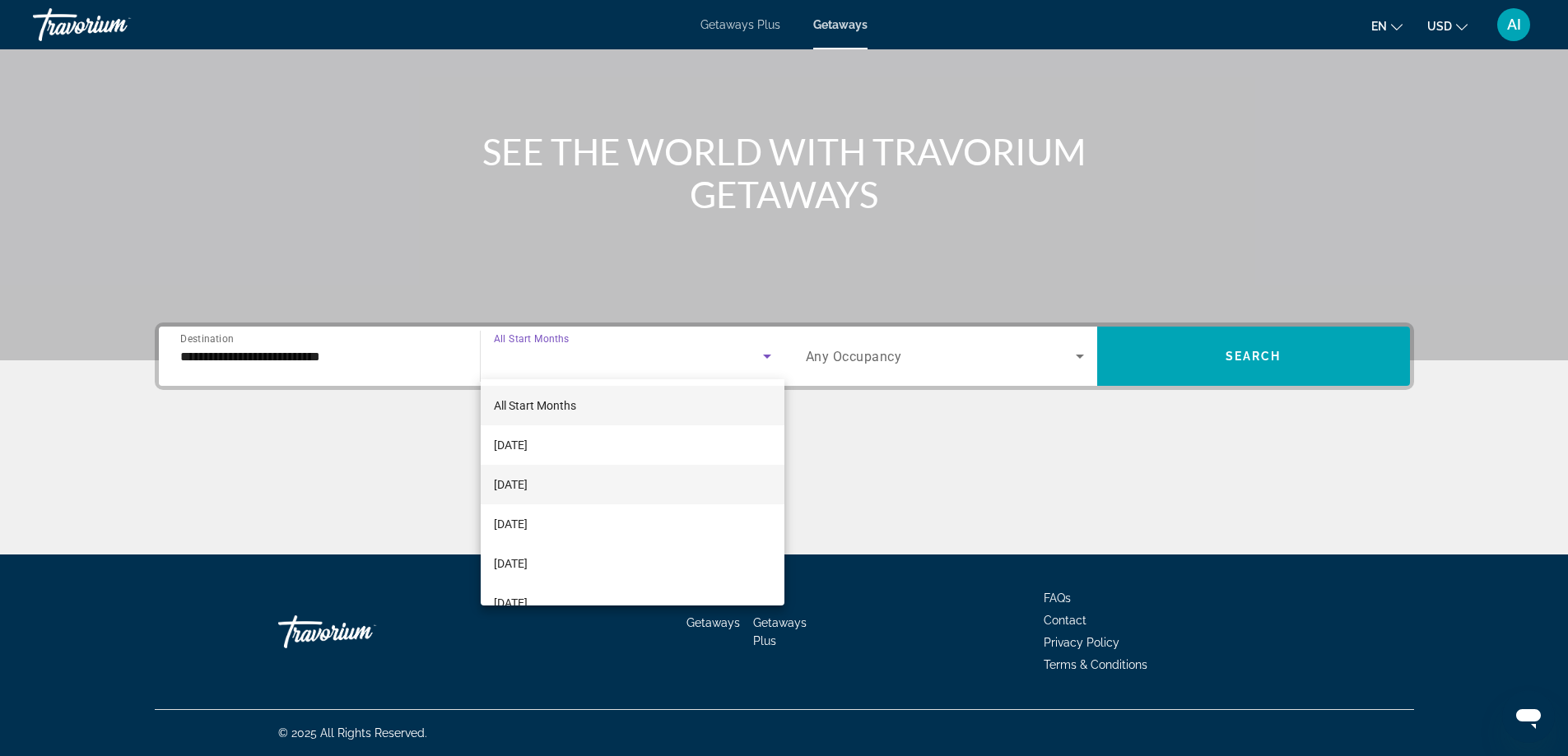
click at [526, 482] on span "[DATE]" at bounding box center [511, 485] width 34 height 20
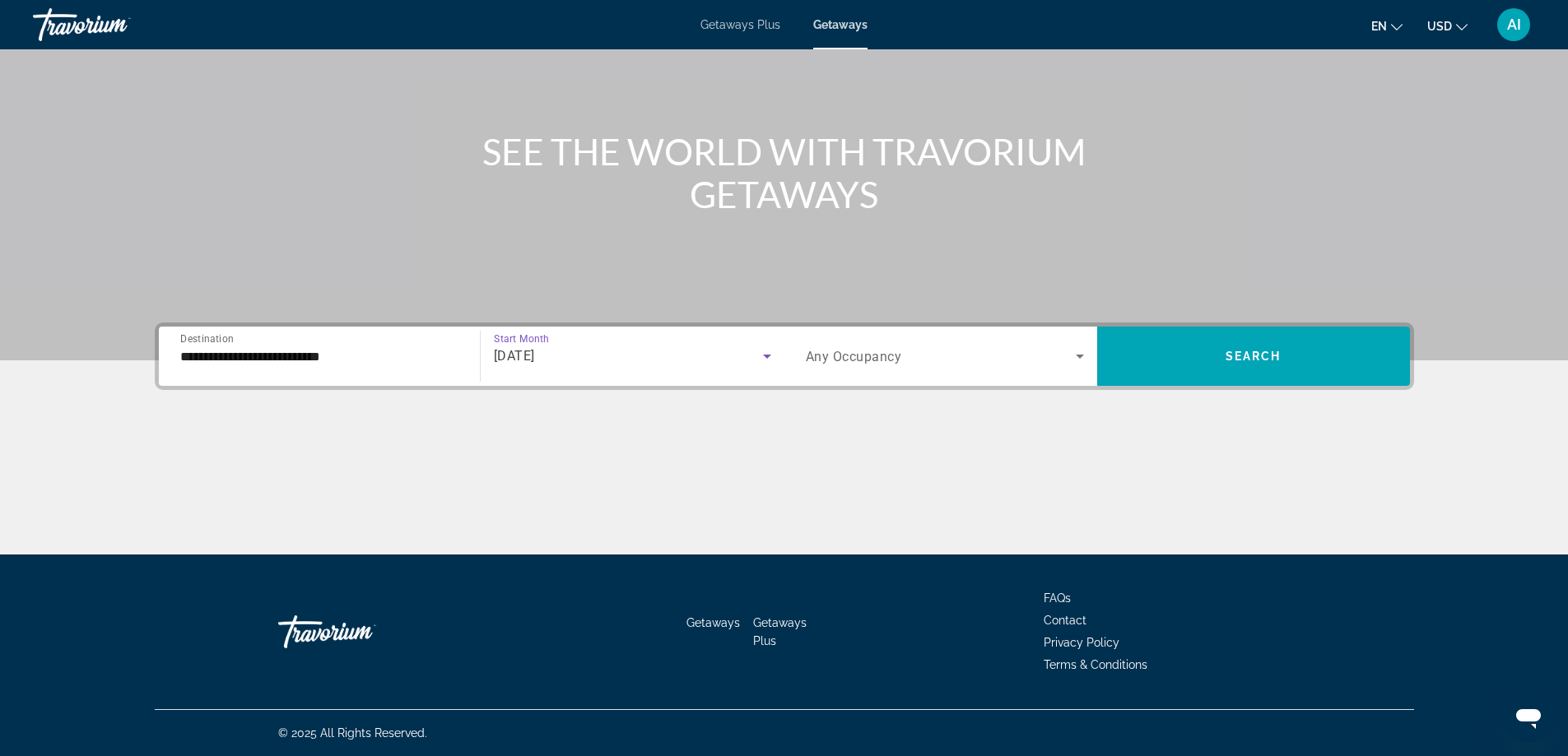
click at [1013, 357] on span "Search widget" at bounding box center [941, 357] width 270 height 20
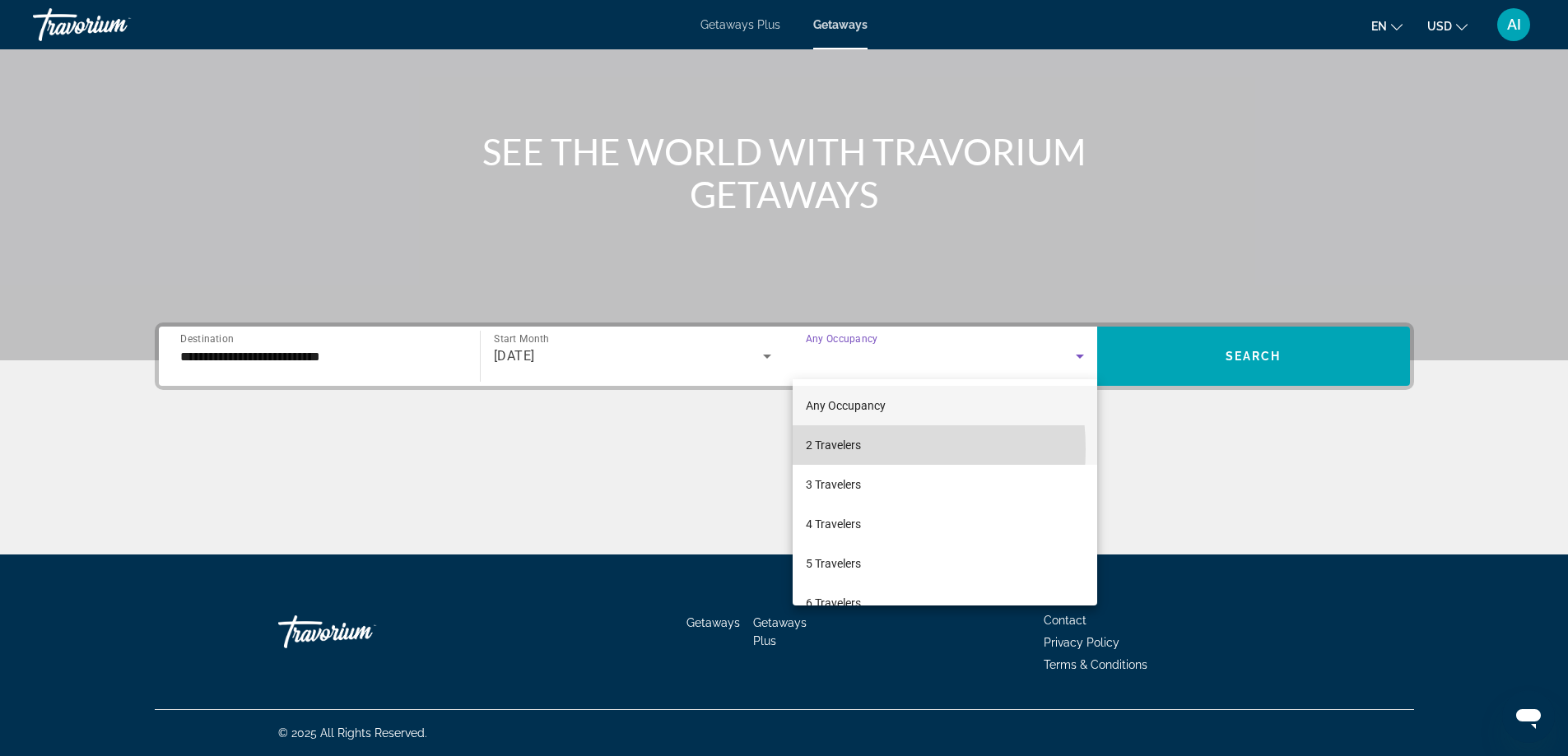
drag, startPoint x: 823, startPoint y: 449, endPoint x: 844, endPoint y: 437, distance: 24.2
click at [823, 447] on span "2 Travelers" at bounding box center [834, 445] width 55 height 20
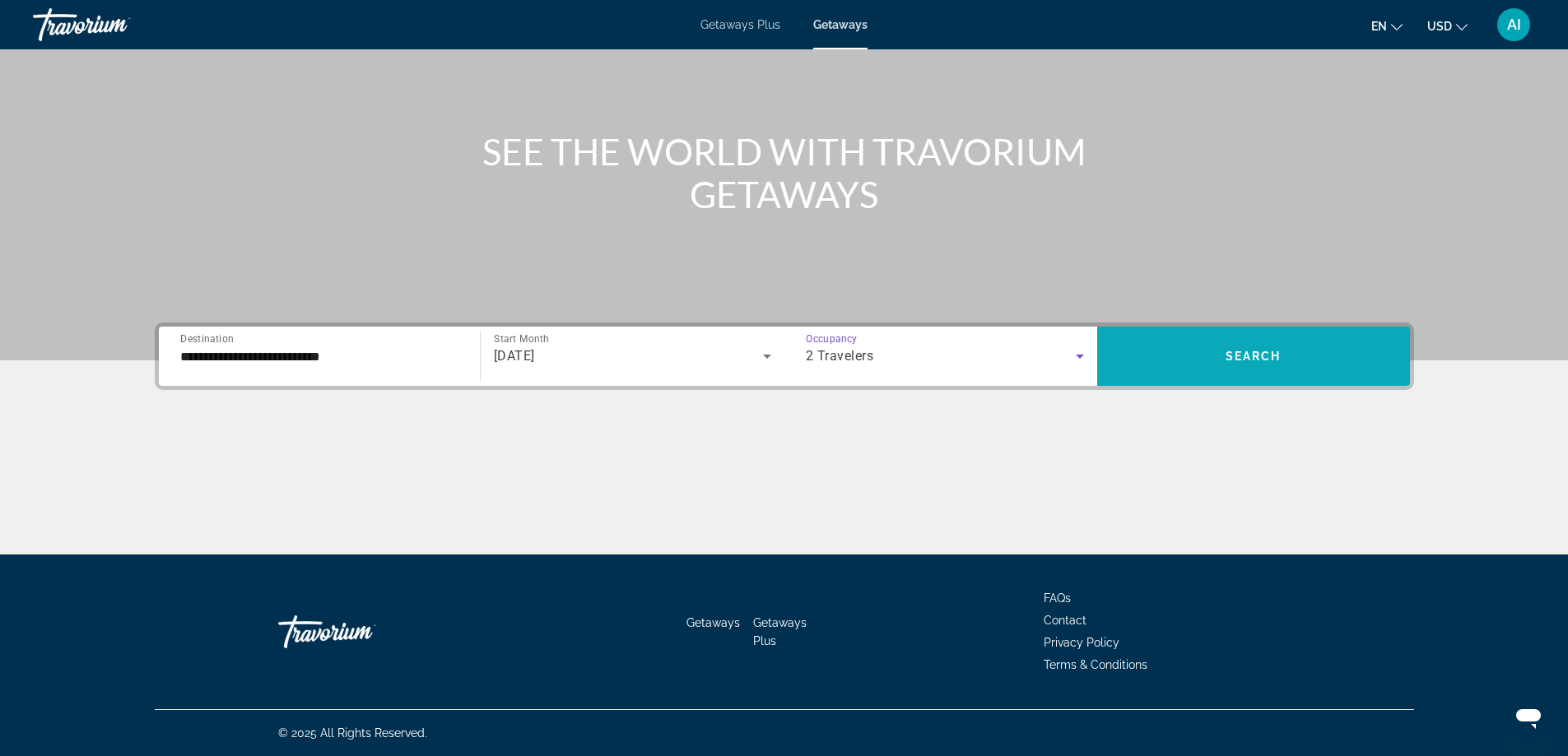
click at [1286, 371] on button "Search" at bounding box center [1253, 356] width 313 height 59
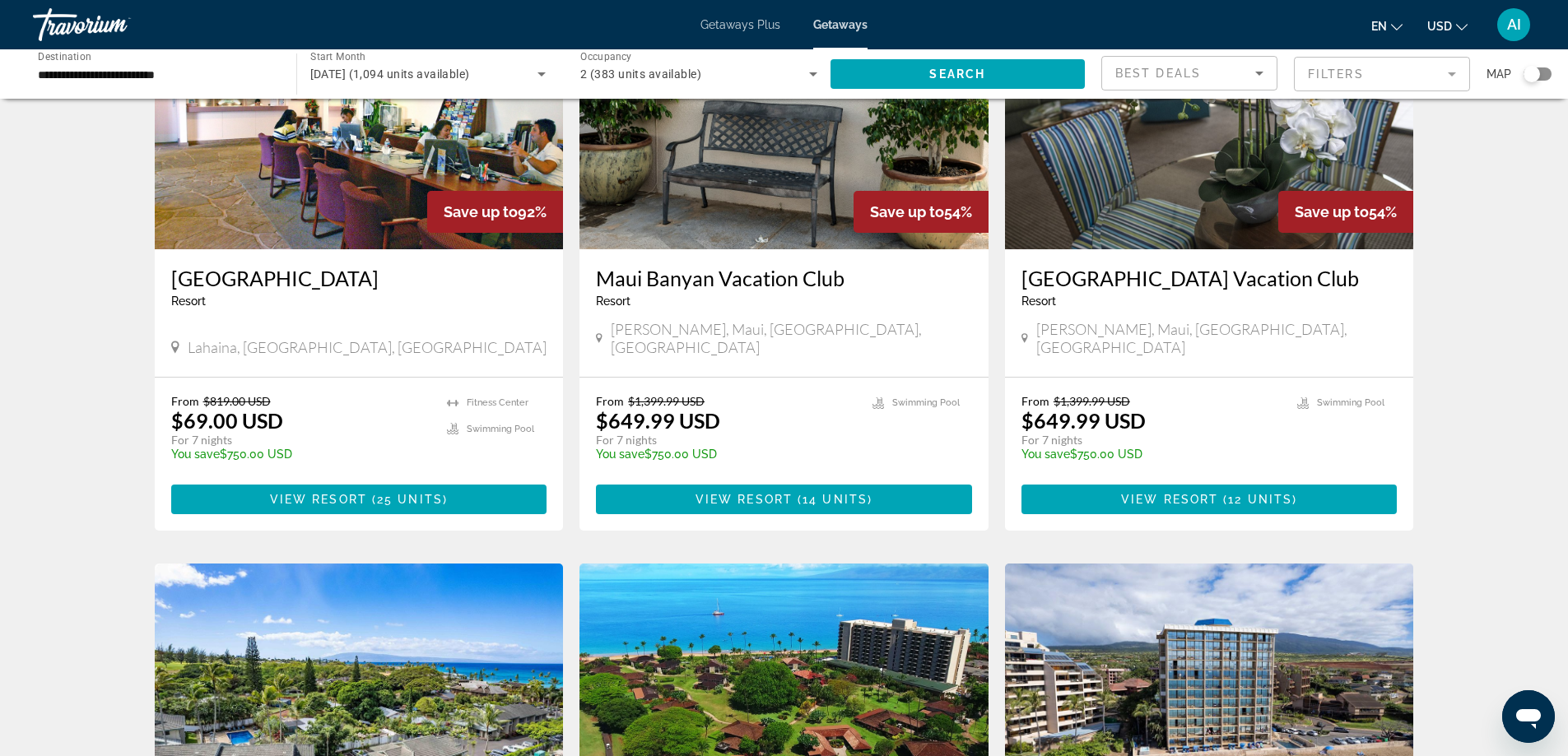
scroll to position [439, 0]
